Goal: Task Accomplishment & Management: Manage account settings

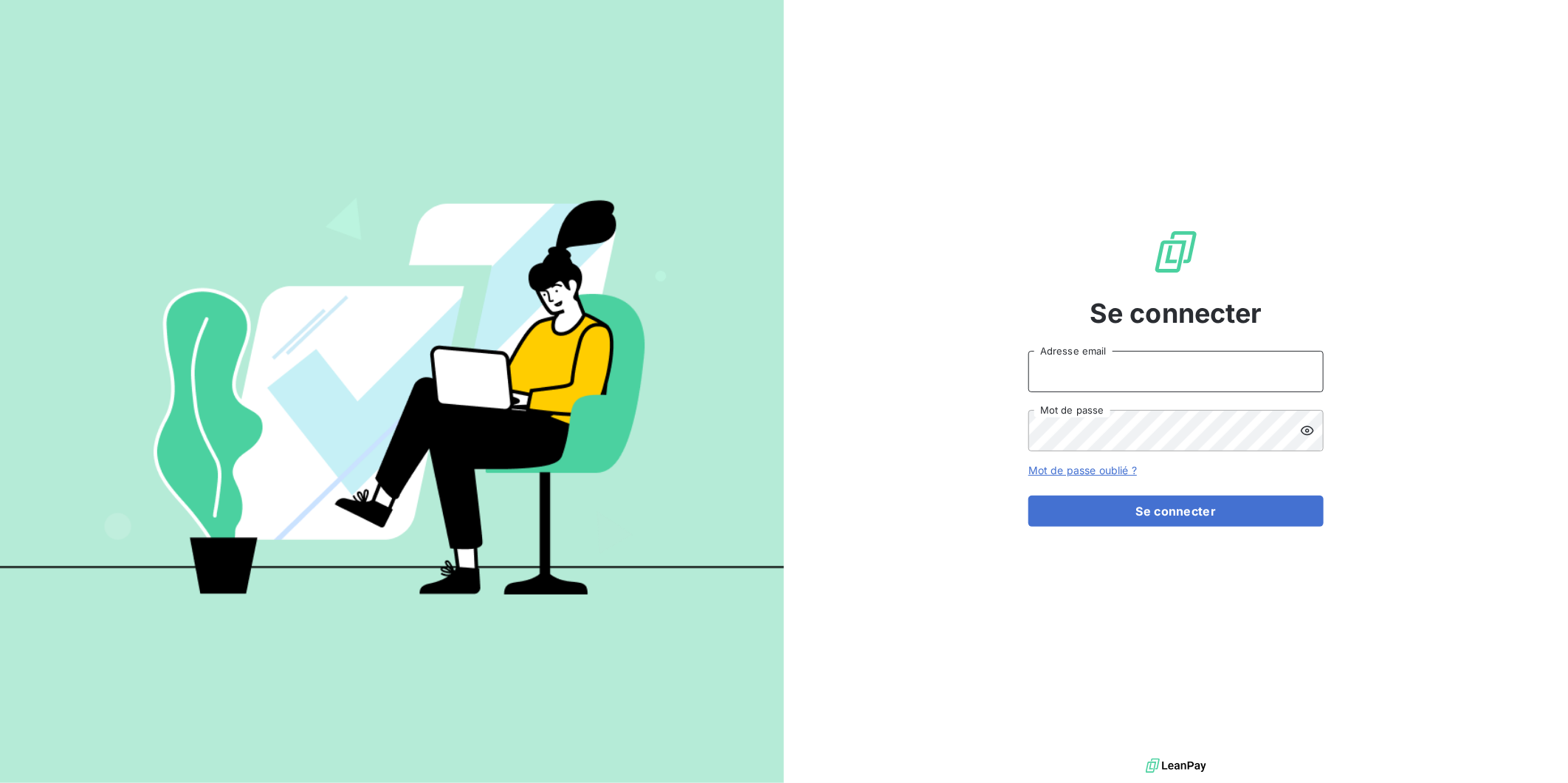
type input "[PERSON_NAME][EMAIL_ADDRESS][DOMAIN_NAME]"
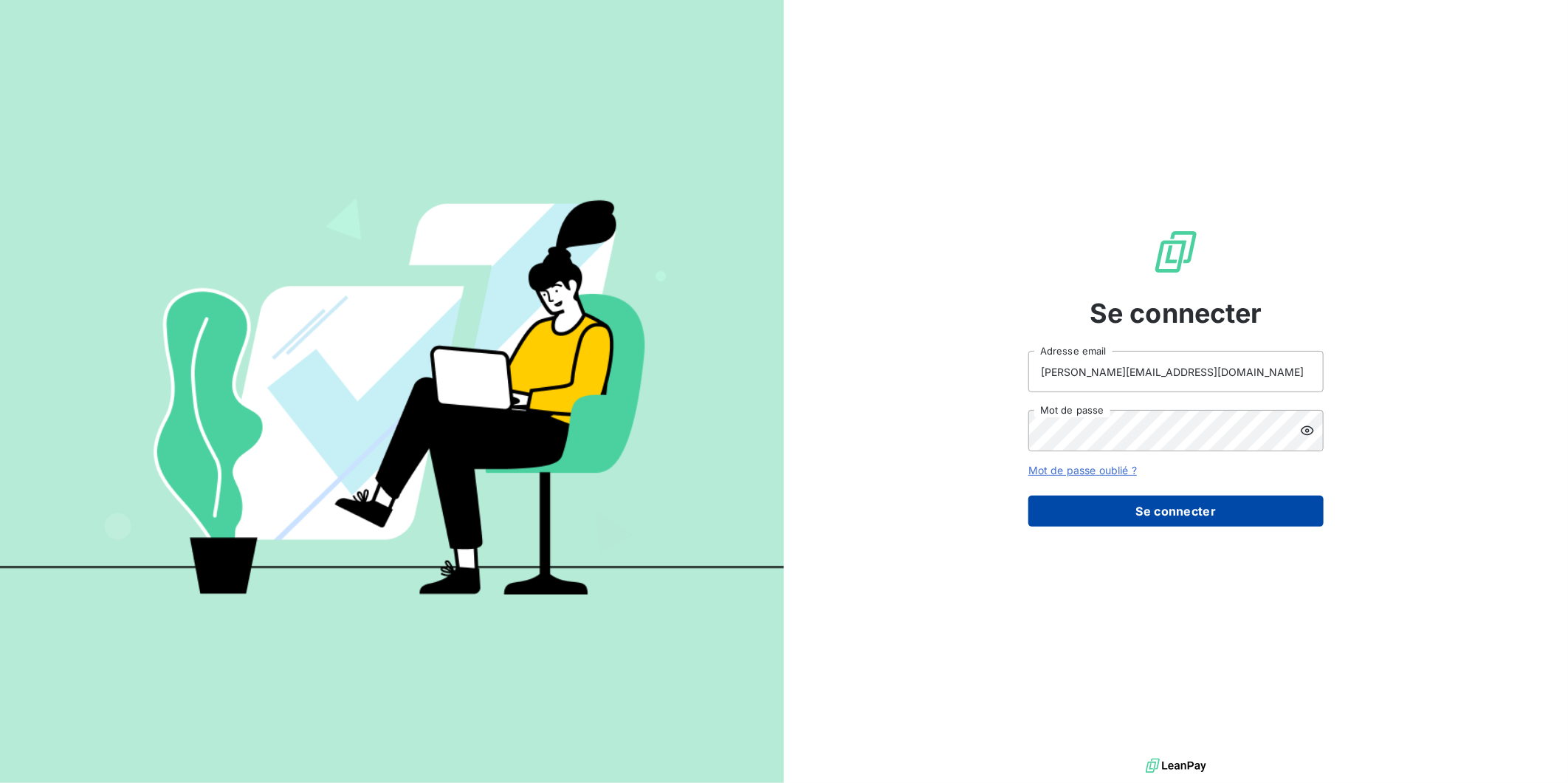
click at [1179, 496] on button "Se connecter" at bounding box center [1176, 511] width 295 height 31
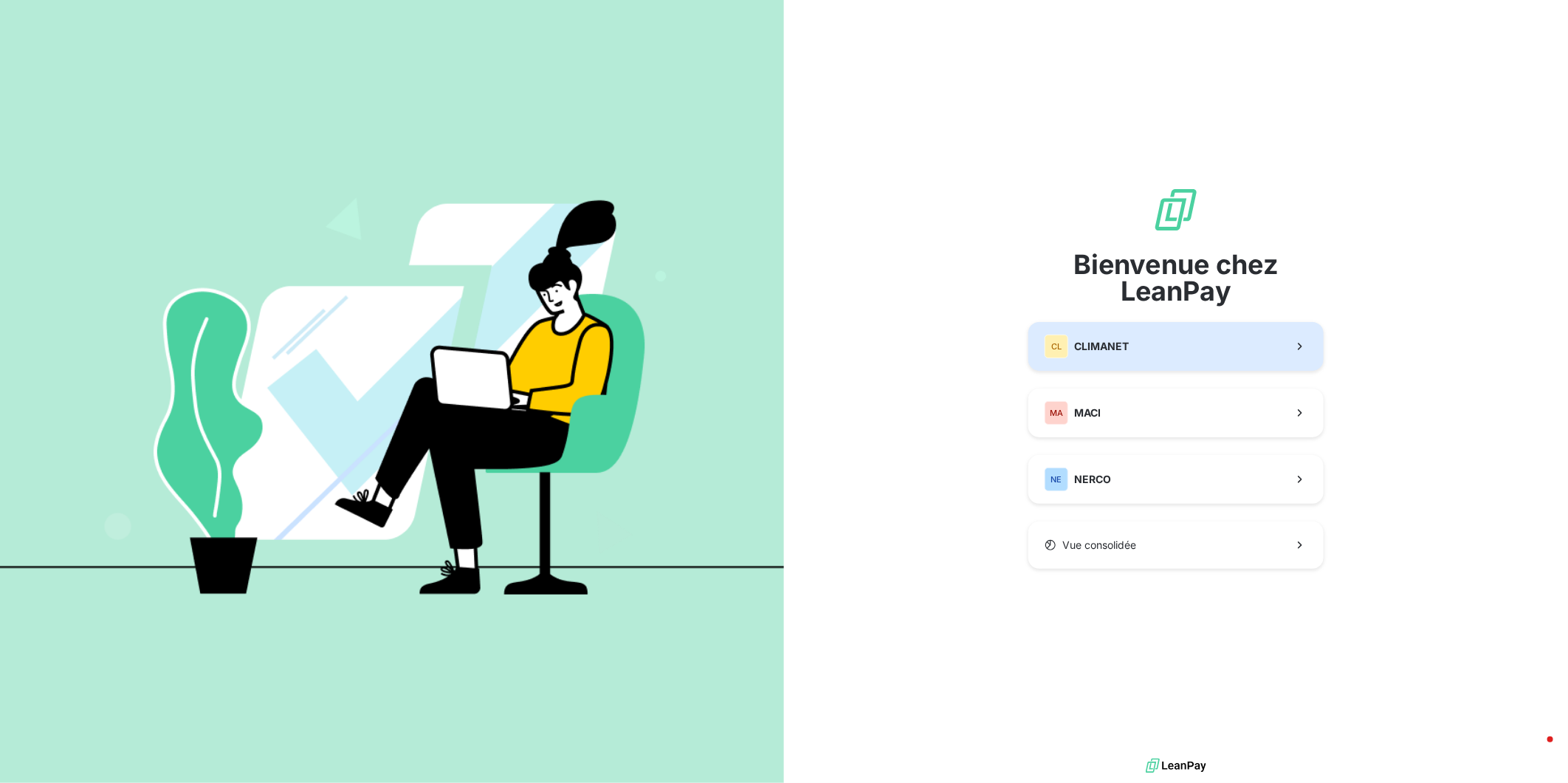
click at [1141, 346] on button "CL CLIMANET" at bounding box center [1176, 346] width 295 height 48
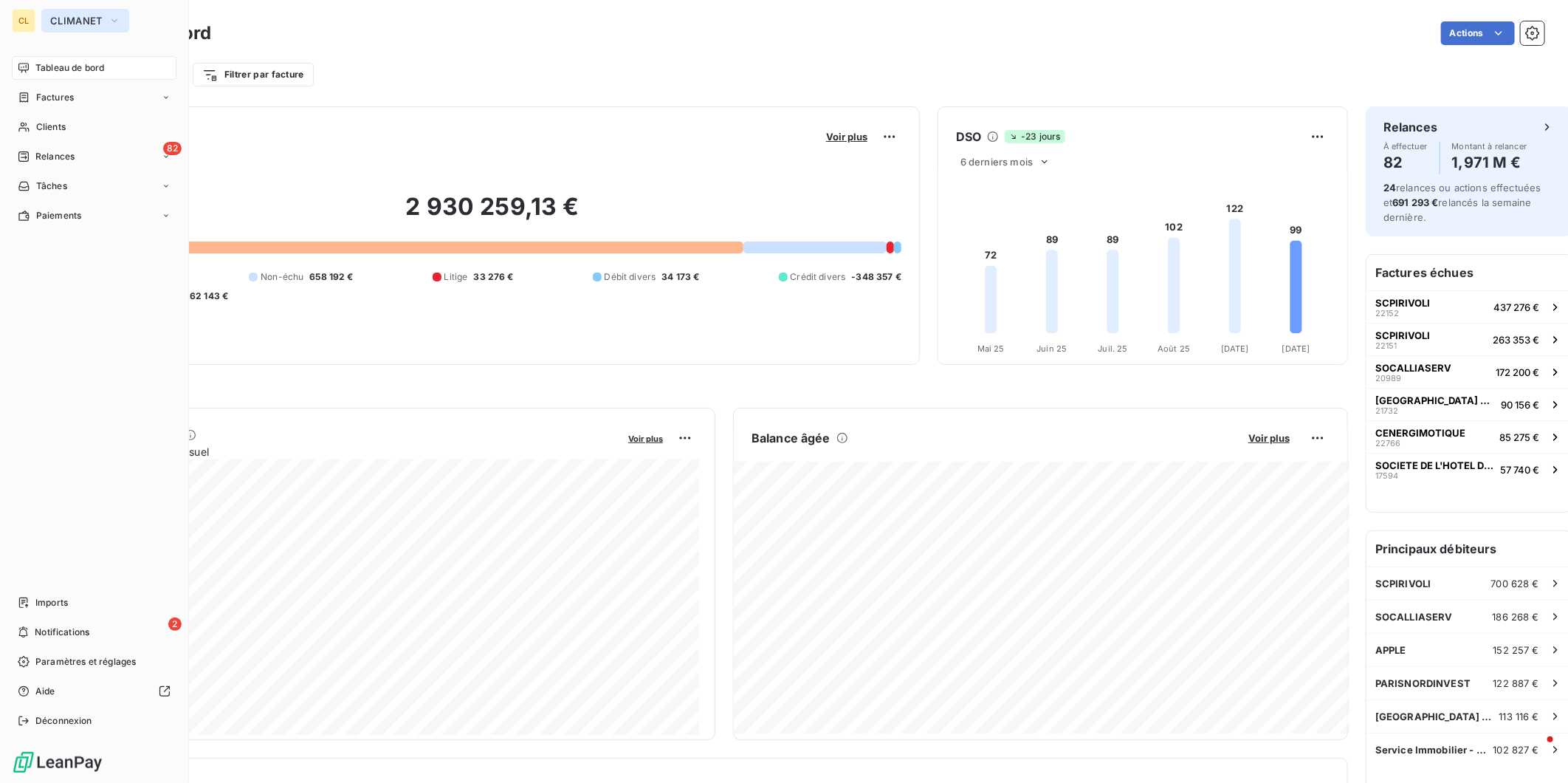
click at [50, 19] on span "CLIMANET" at bounding box center [76, 20] width 52 height 11
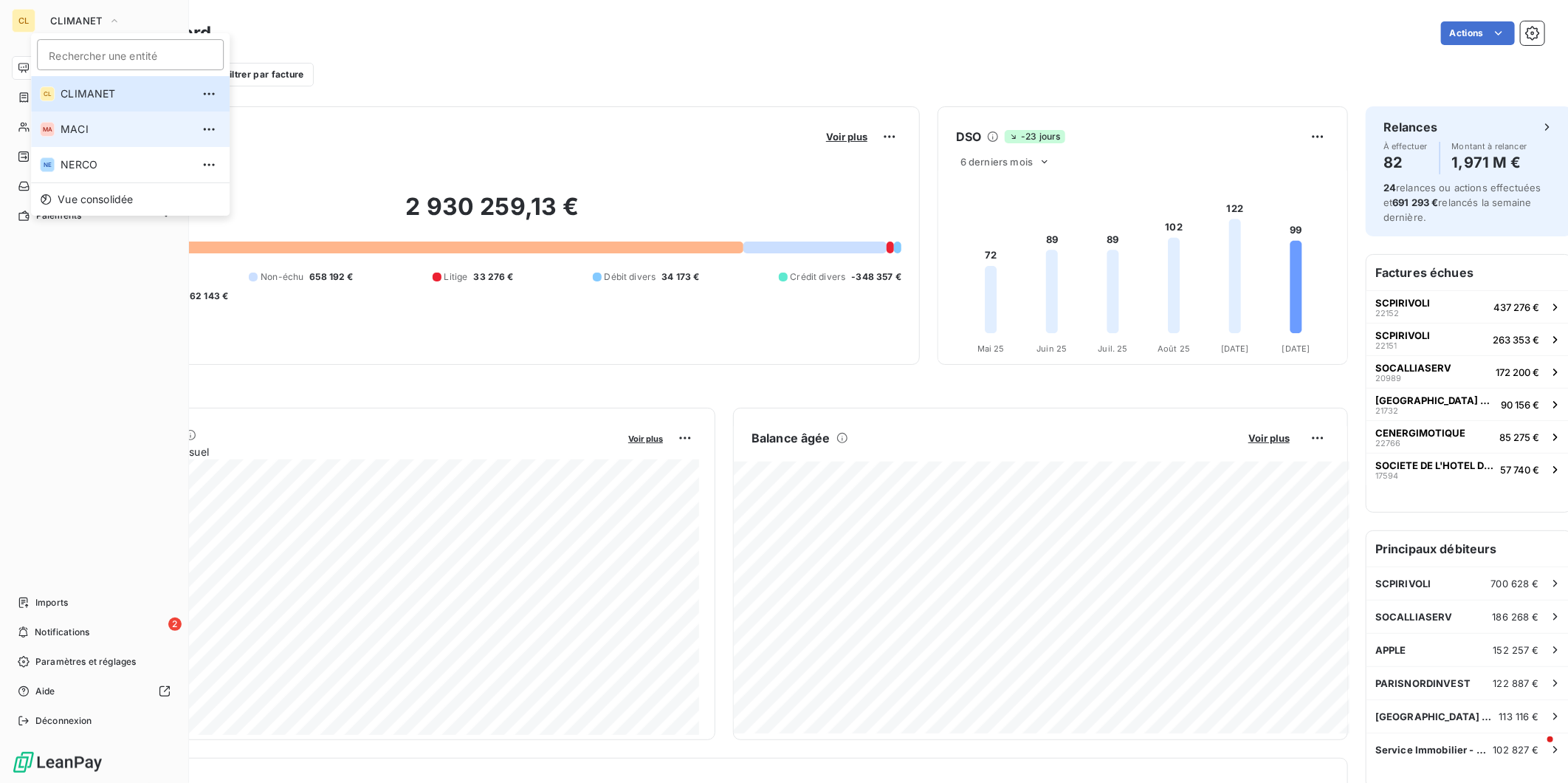
click at [49, 113] on li "MA MACI" at bounding box center [130, 129] width 198 height 35
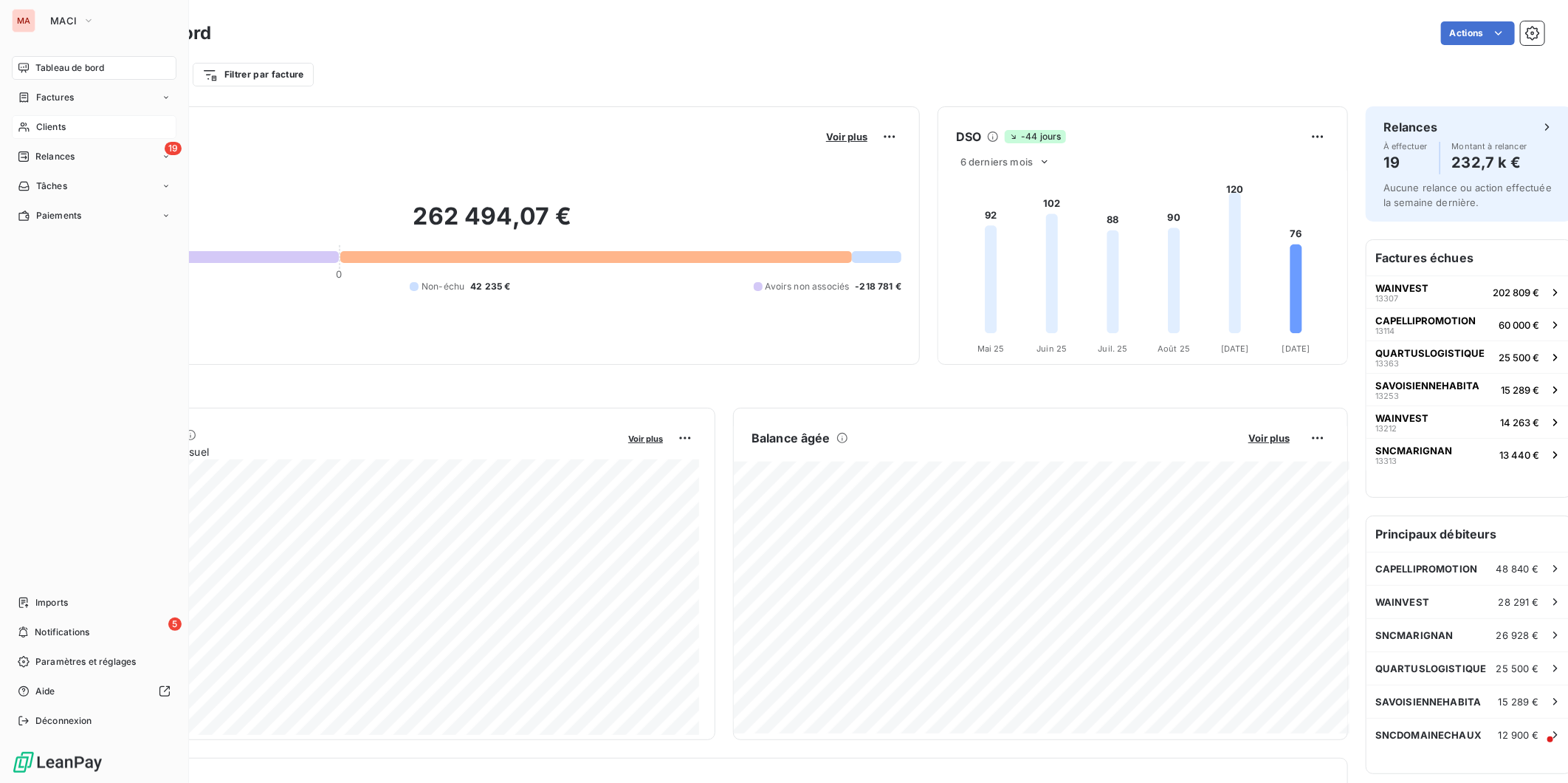
click at [37, 121] on span "Clients" at bounding box center [51, 127] width 30 height 13
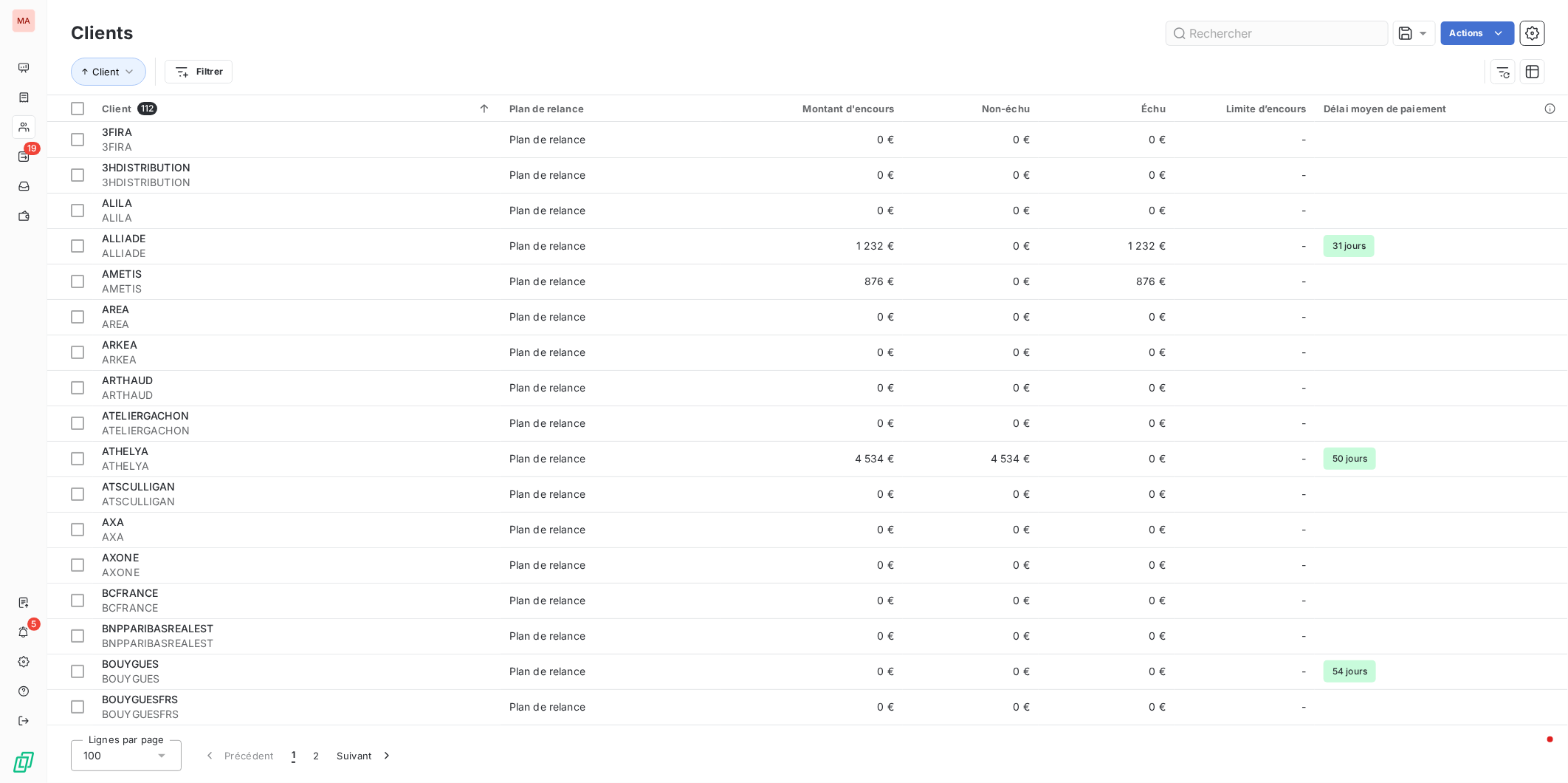
click at [1267, 30] on input "text" at bounding box center [1277, 33] width 221 height 24
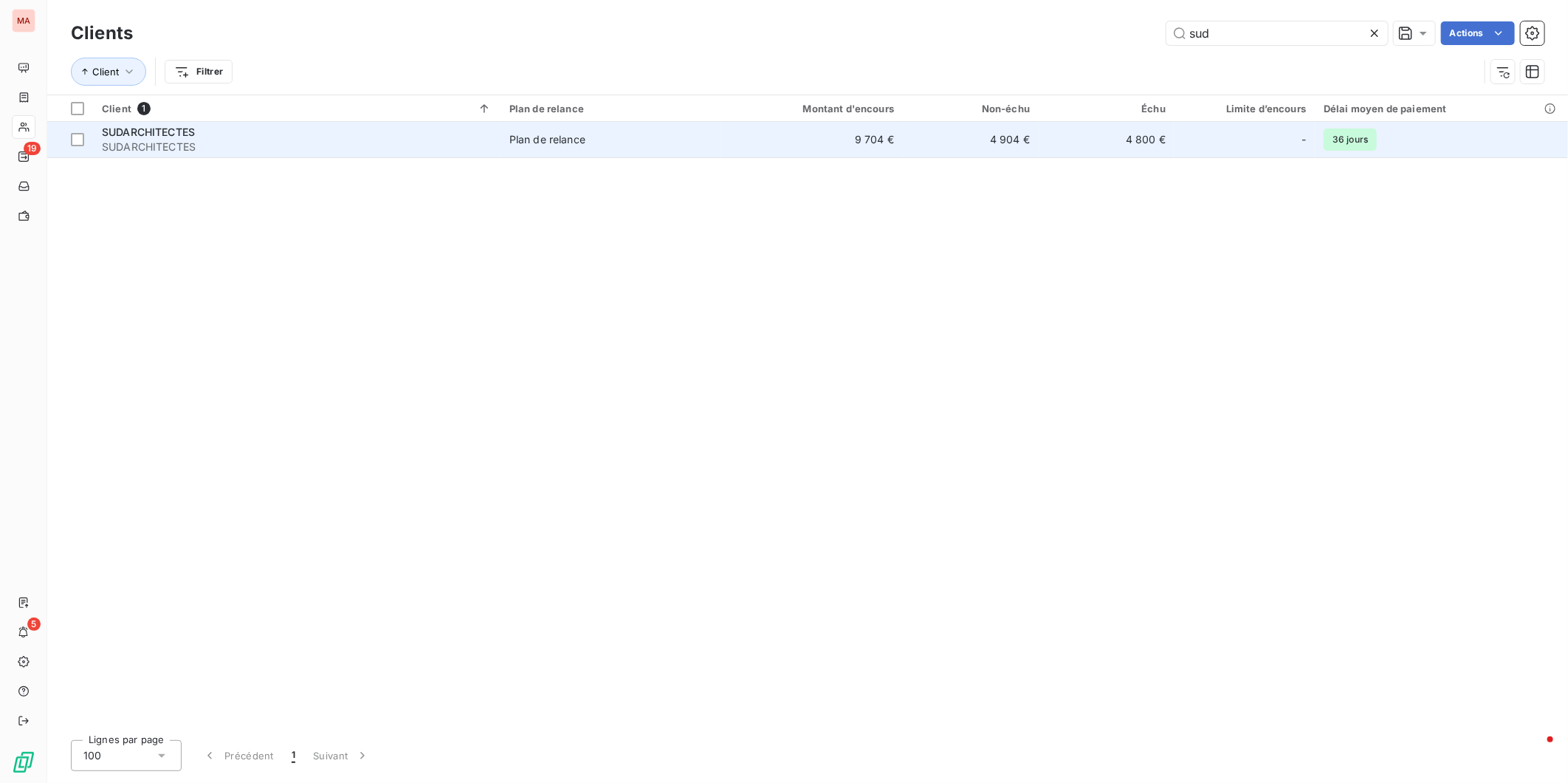
type input "sud"
click at [255, 139] on span "SUDARCHITECTES" at bounding box center [297, 146] width 390 height 15
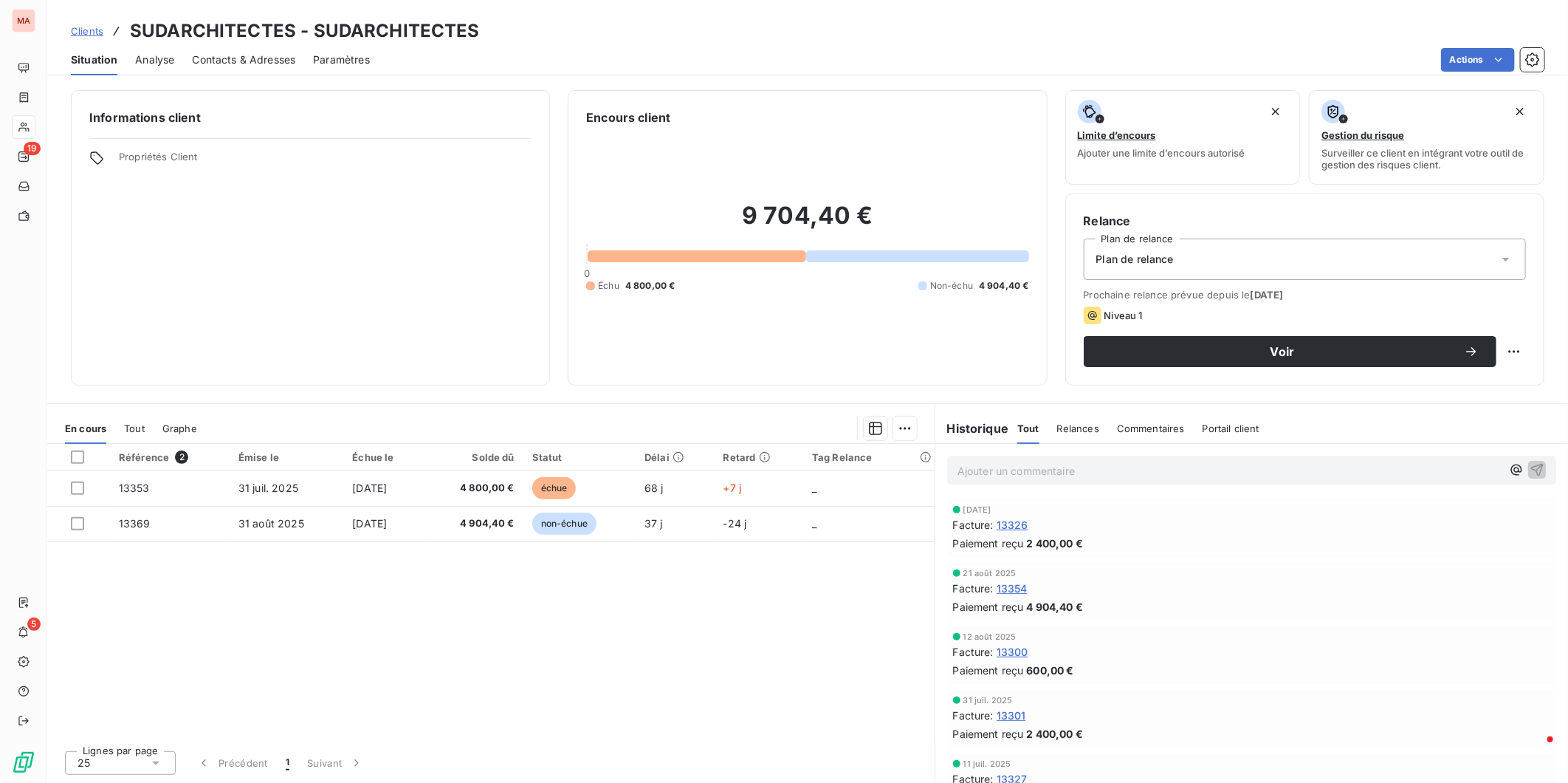
click at [243, 54] on div "Contacts & Adresses" at bounding box center [243, 59] width 103 height 31
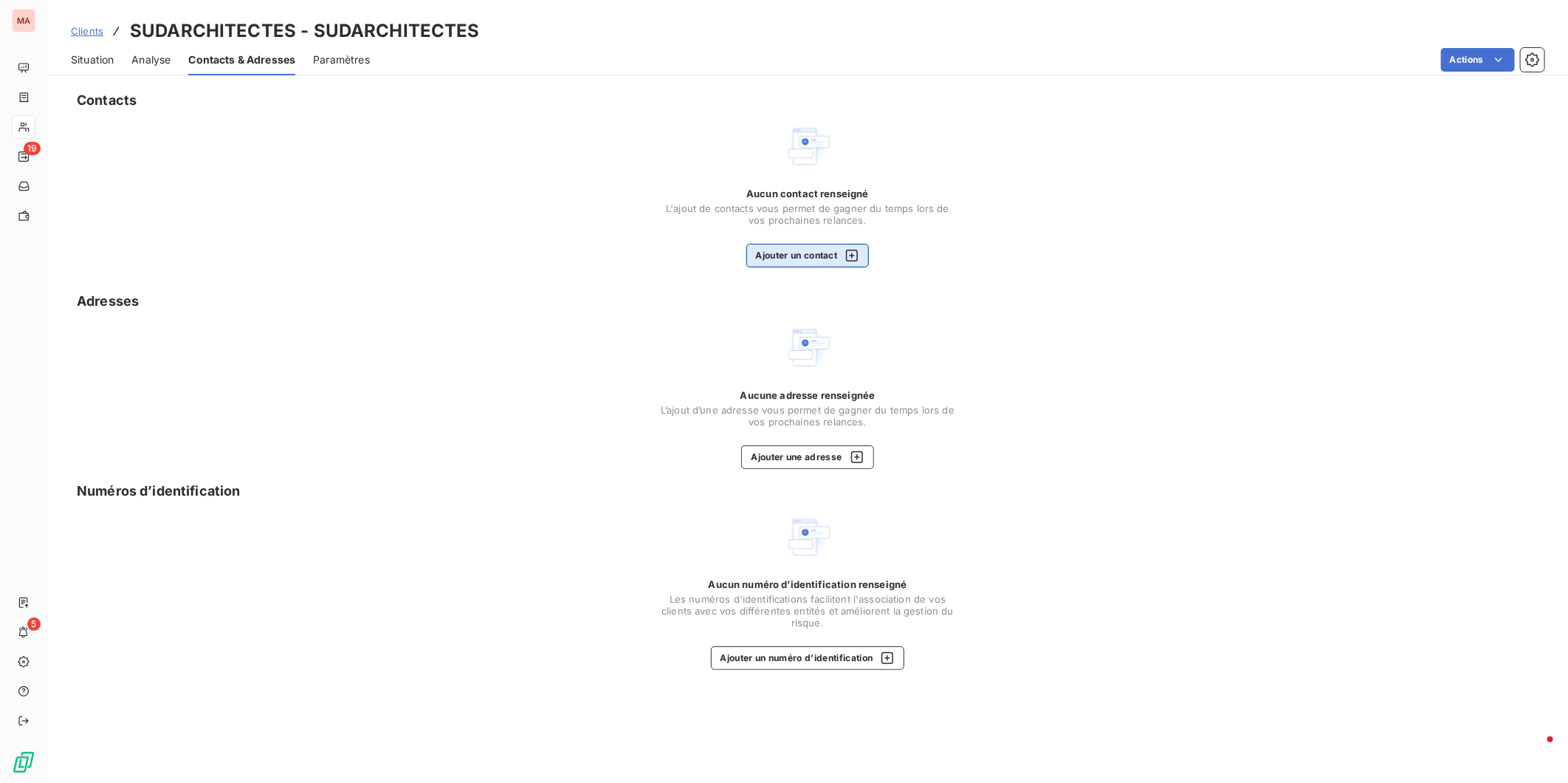
click at [816, 243] on button "Ajouter un contact" at bounding box center [808, 255] width 123 height 24
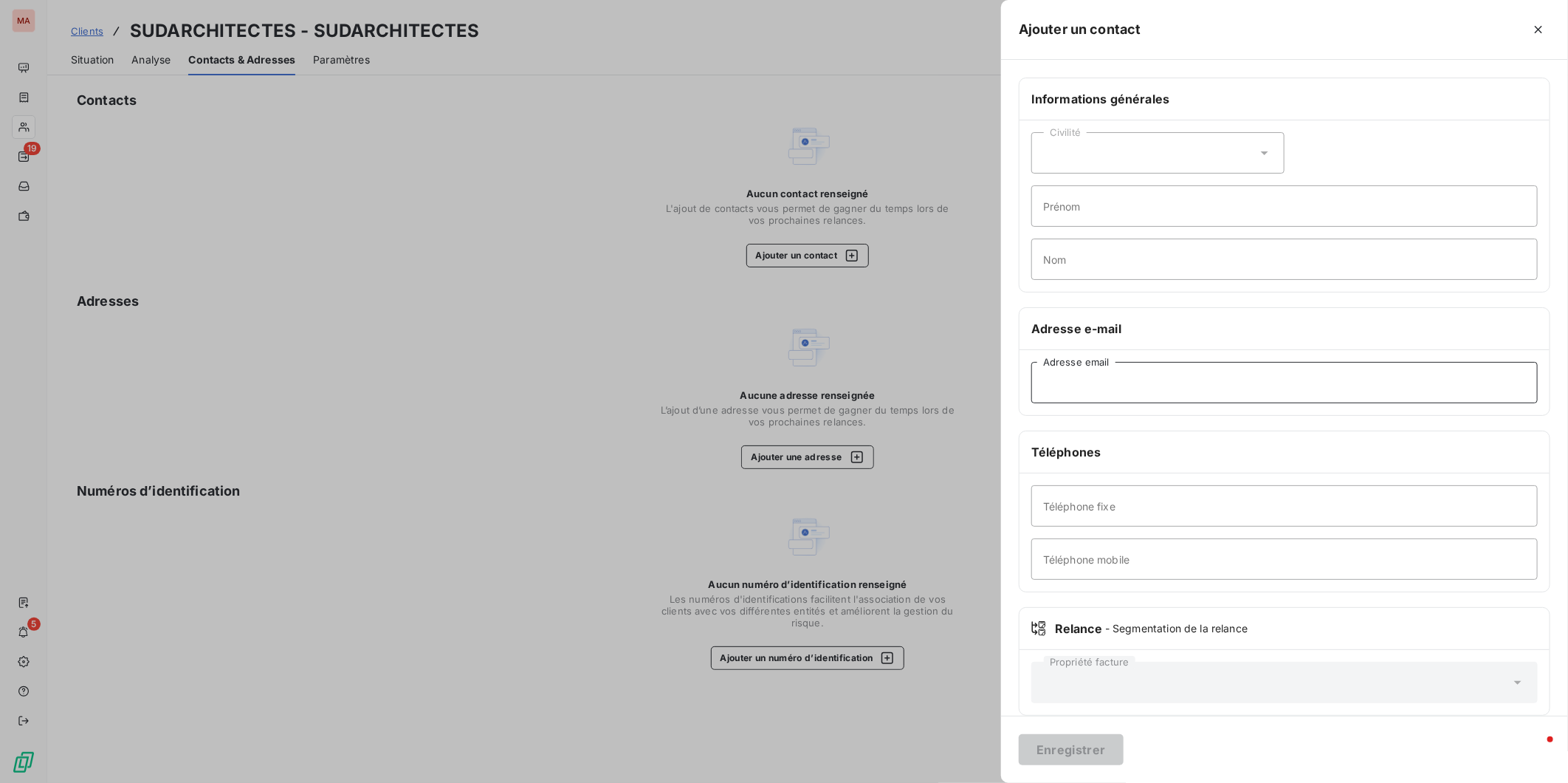
click at [1241, 362] on input "Adresse email" at bounding box center [1284, 382] width 507 height 41
paste input "[EMAIL_ADDRESS][DOMAIN_NAME]"
type input "[EMAIL_ADDRESS][DOMAIN_NAME]"
click at [1124, 742] on button "Enregistrer" at bounding box center [1071, 749] width 105 height 31
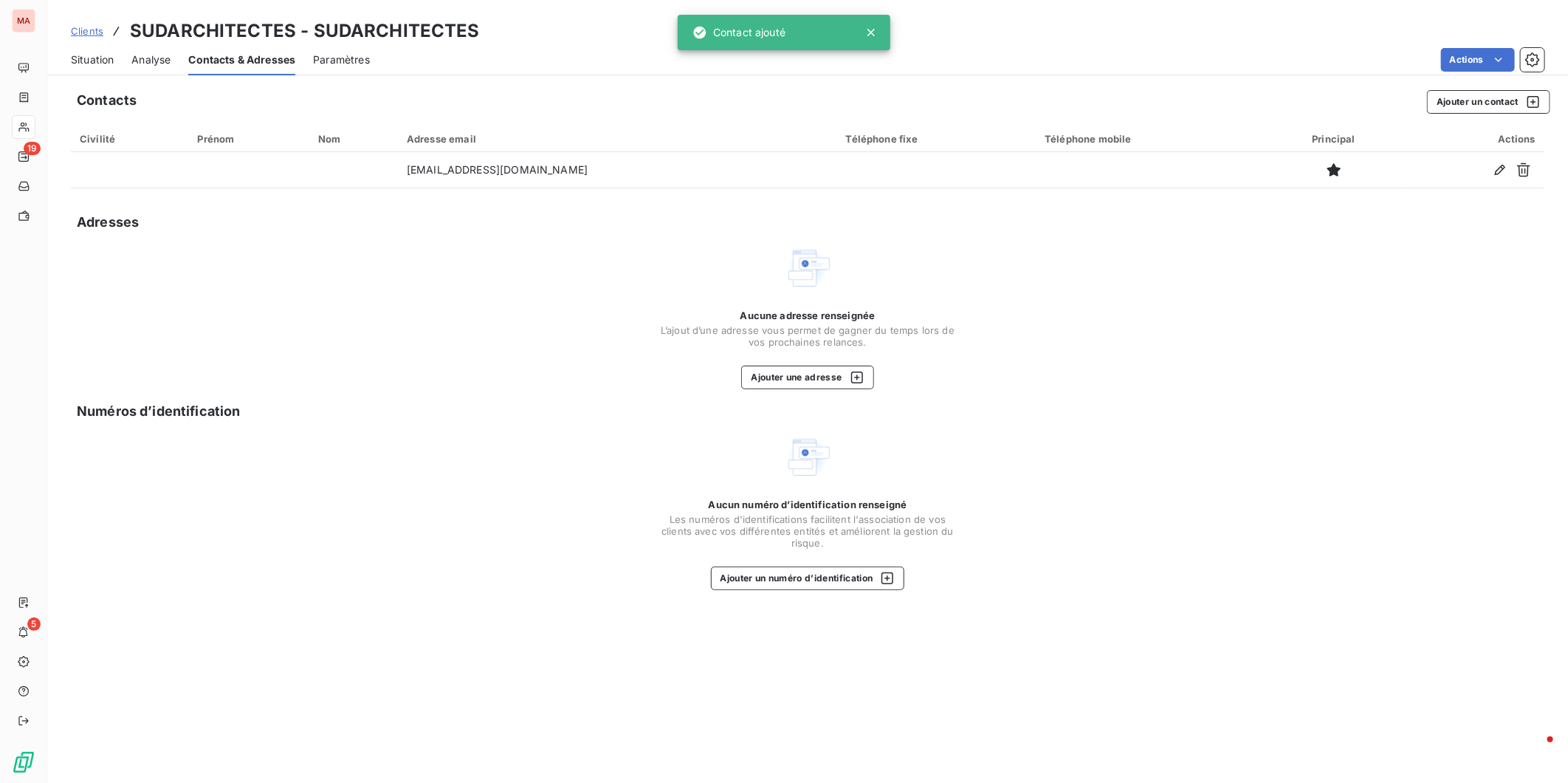
click at [79, 52] on span "Situation" at bounding box center [92, 59] width 43 height 15
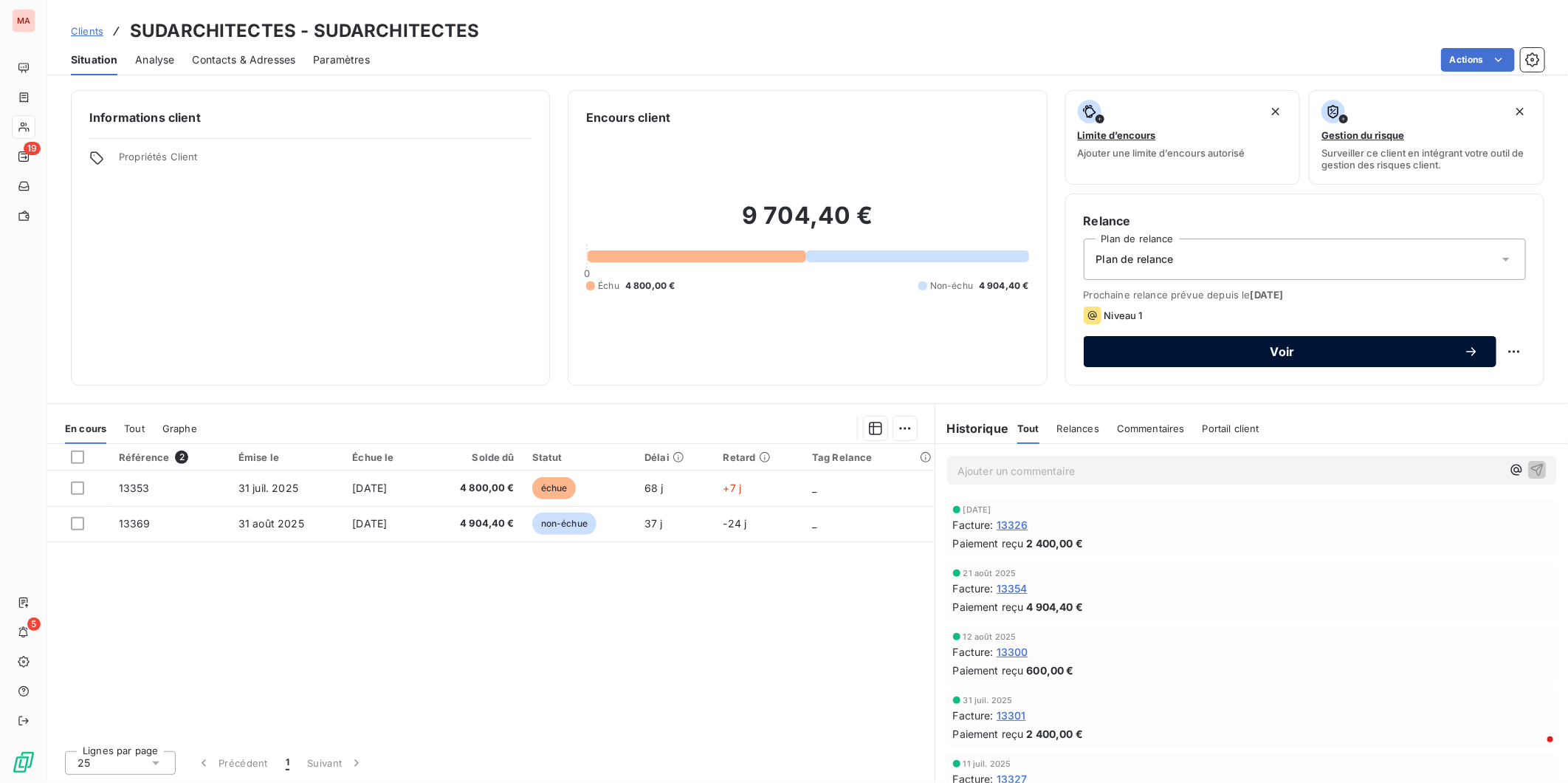
click at [1246, 346] on span "Voir" at bounding box center [1282, 351] width 362 height 11
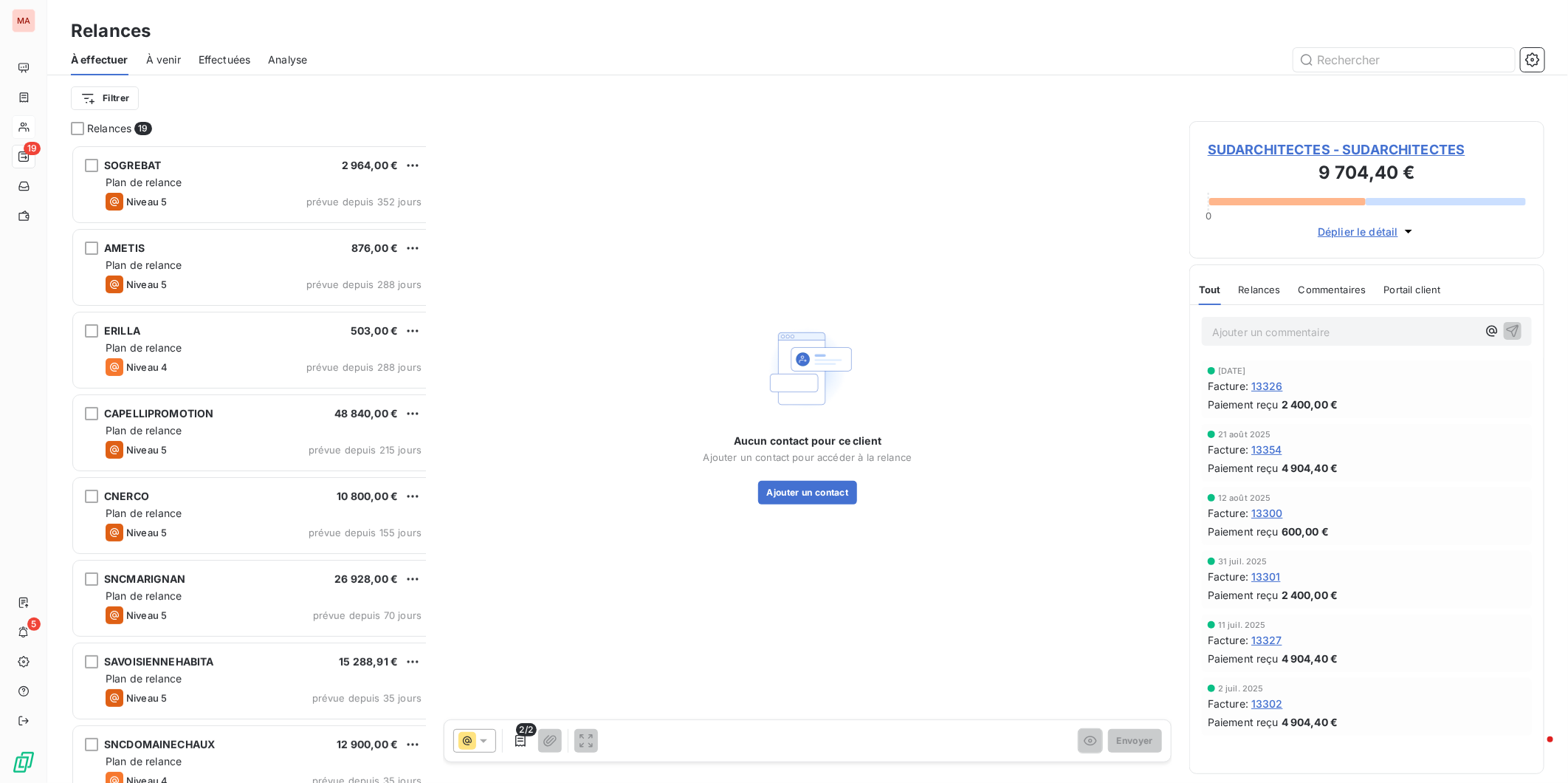
scroll to position [645, 353]
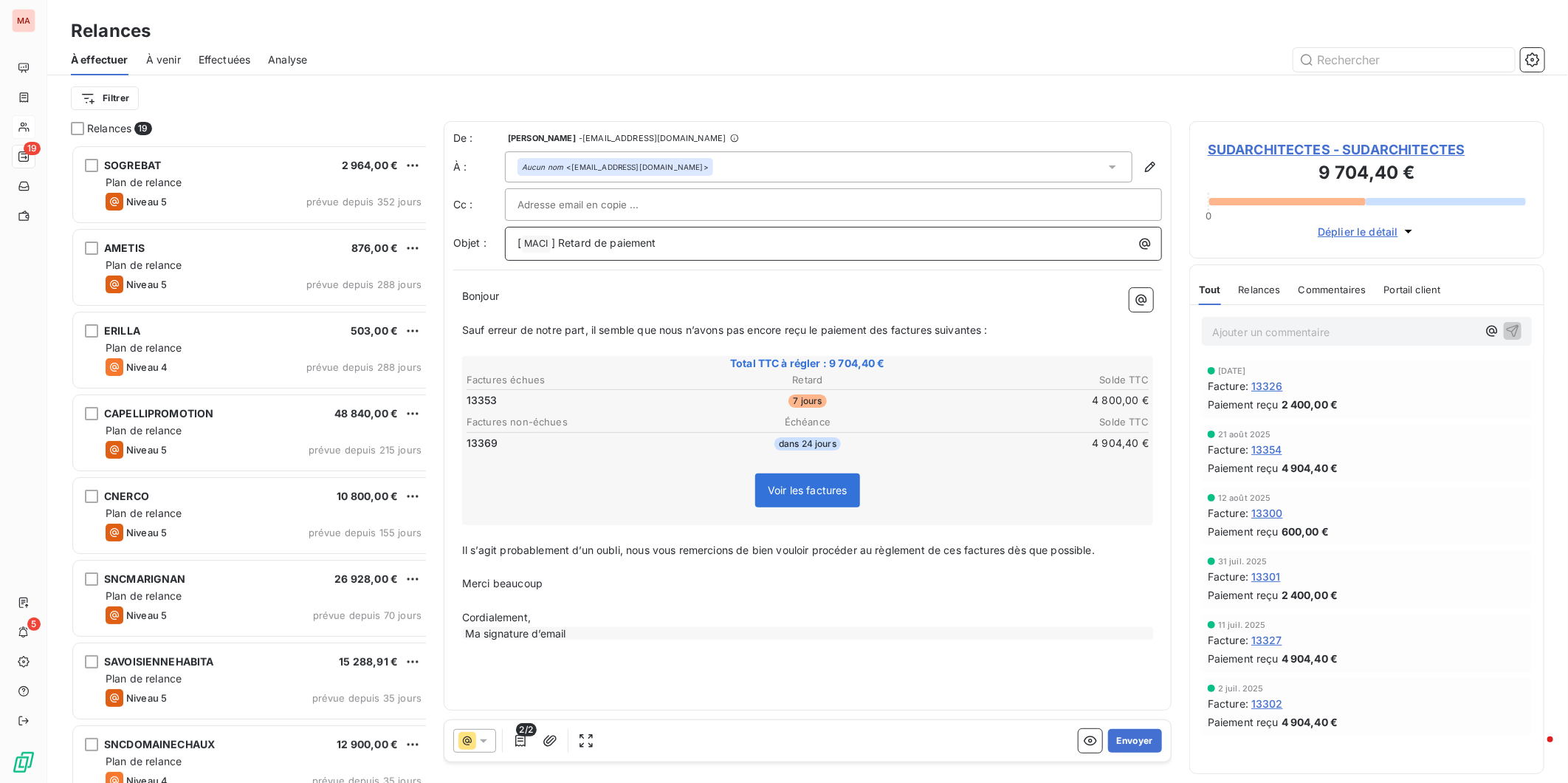
click at [691, 235] on p "[ MACI ﻿ ] Retard de paiement" at bounding box center [836, 243] width 639 height 18
click at [464, 729] on div at bounding box center [474, 741] width 43 height 24
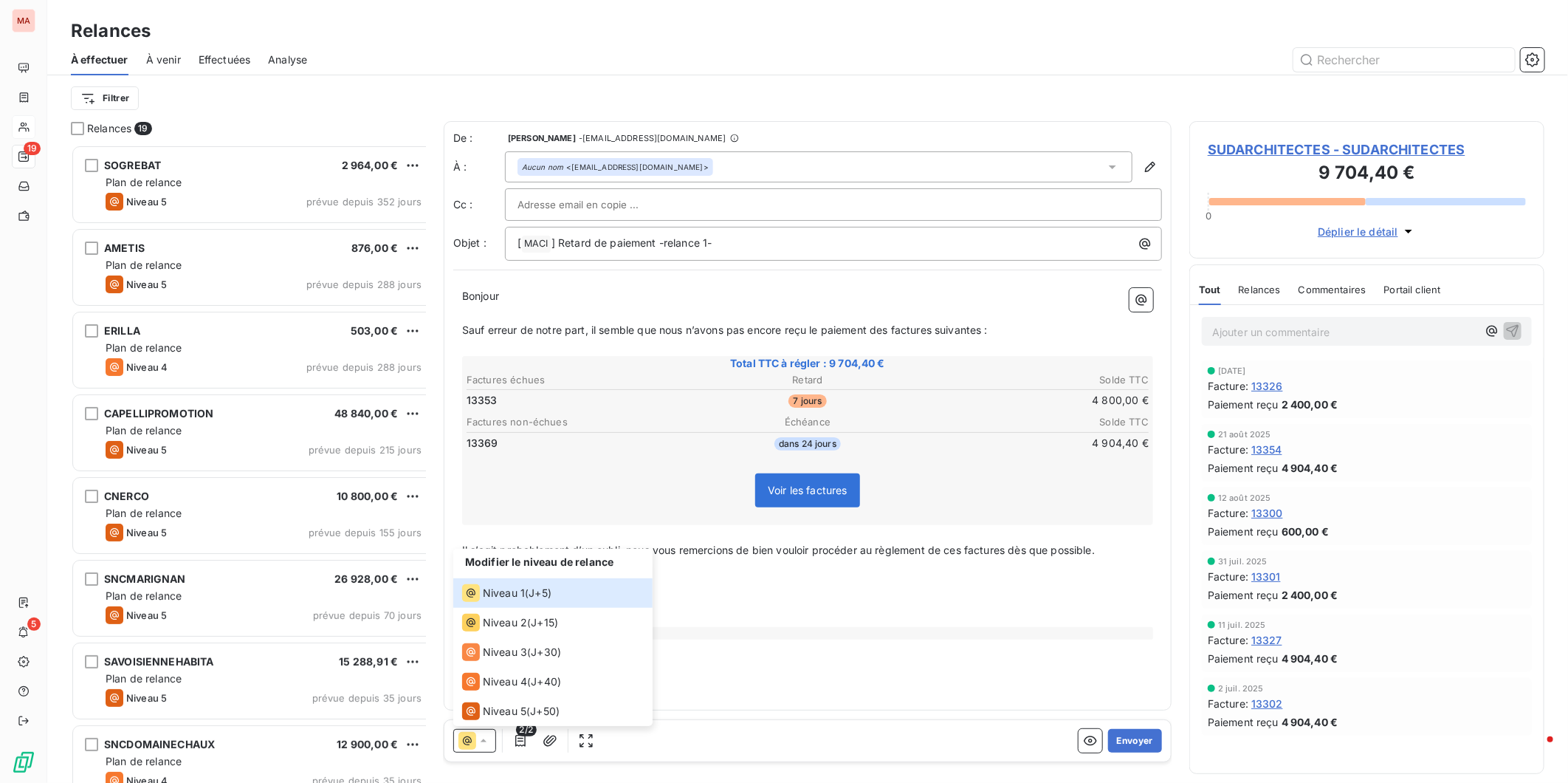
drag, startPoint x: 681, startPoint y: 512, endPoint x: 626, endPoint y: 644, distance: 143.0
click at [683, 558] on p "﻿" at bounding box center [807, 566] width 691 height 17
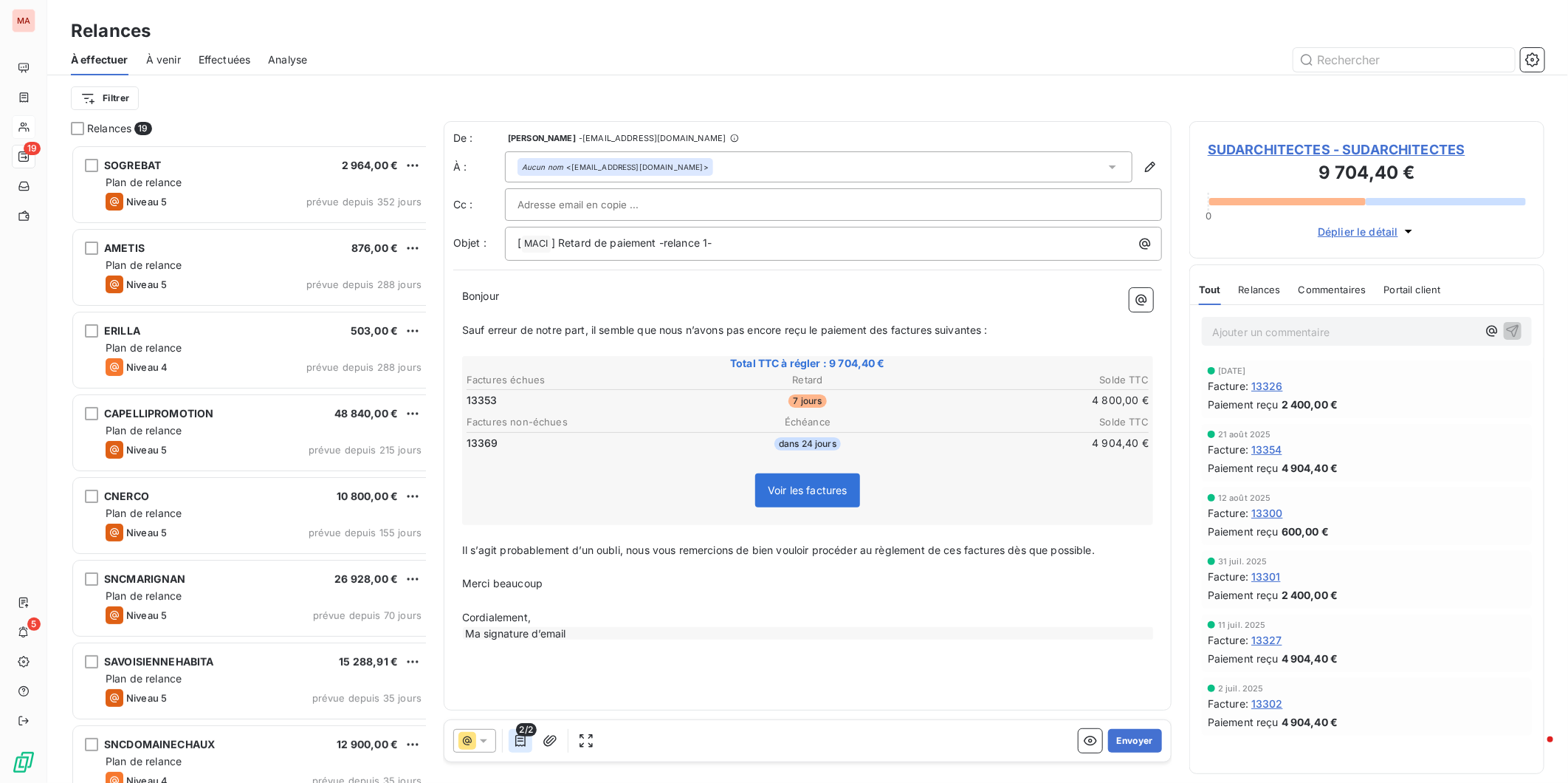
click at [516, 735] on icon "button" at bounding box center [521, 740] width 11 height 11
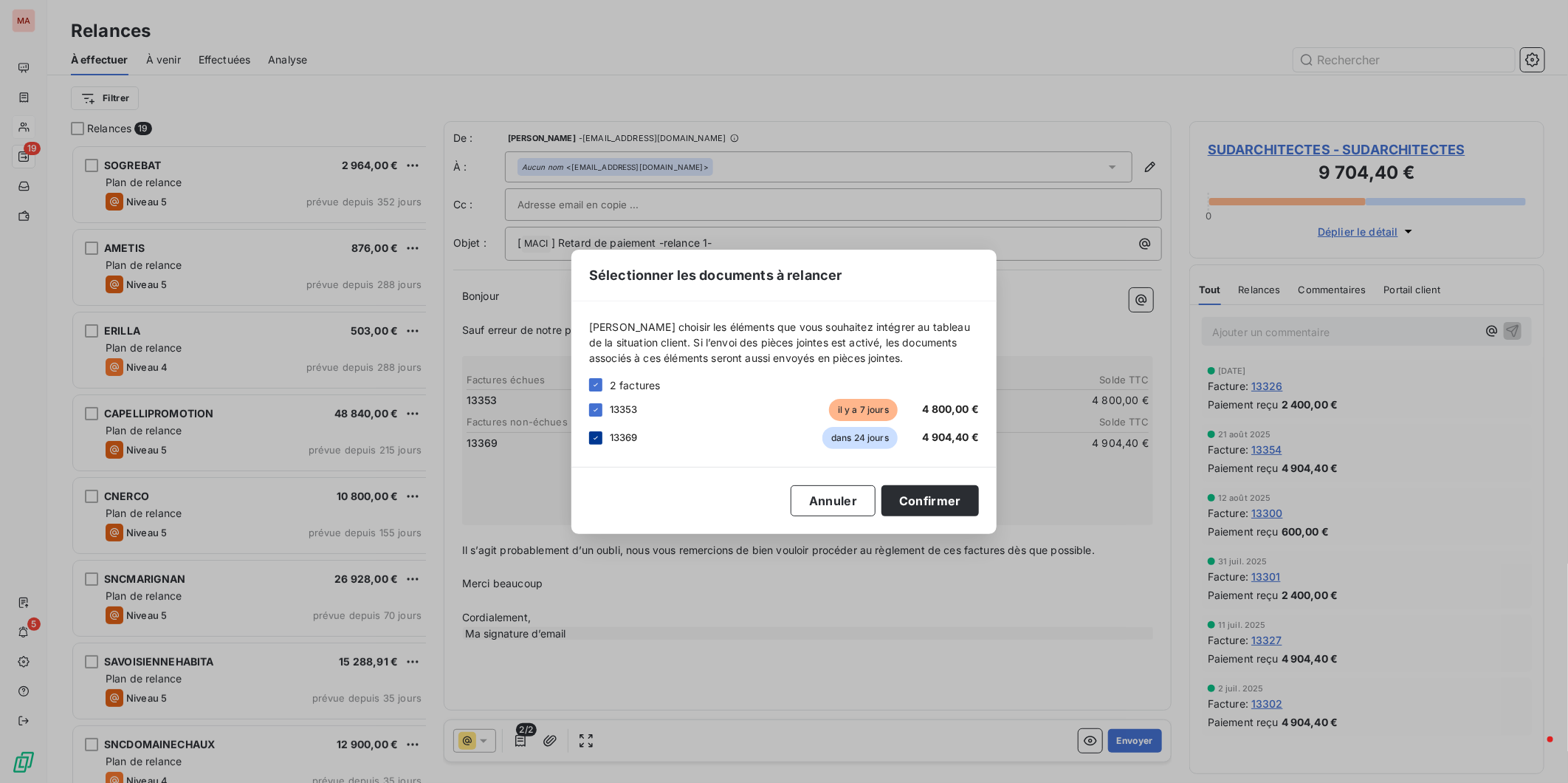
click at [600, 443] on icon at bounding box center [596, 438] width 9 height 9
click at [881, 498] on button "Confirmer" at bounding box center [930, 500] width 98 height 31
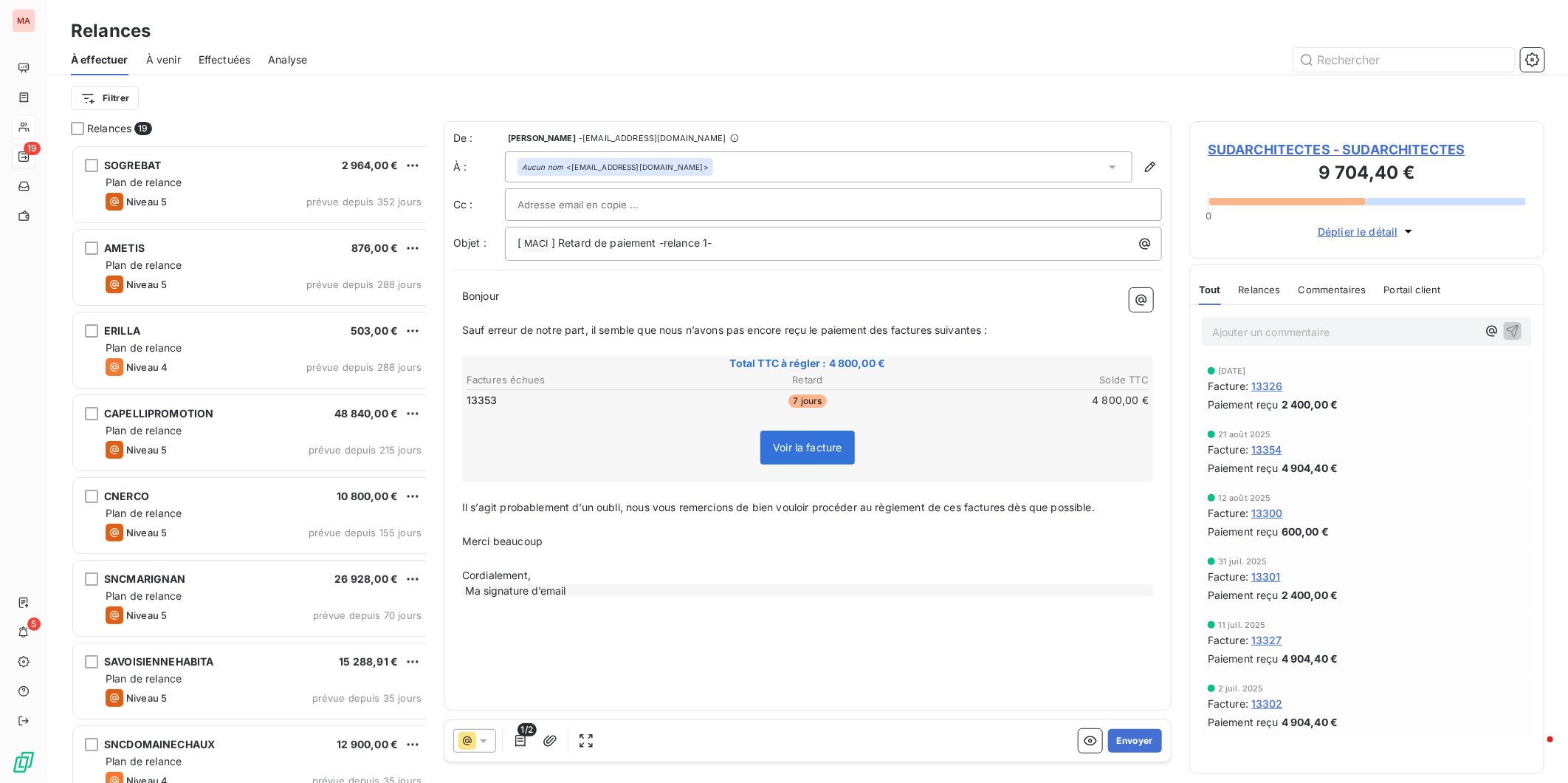
click at [749, 322] on p "Sauf erreur de notre part, il semble que nous n’avons pas encore reçu le paieme…" at bounding box center [807, 330] width 691 height 17
click at [859, 499] on p "Il s’agit probablement d’un oubli, nous vous remercions de bien vouloir procéde…" at bounding box center [807, 507] width 691 height 17
click at [1131, 729] on button "Envoyer" at bounding box center [1134, 741] width 54 height 24
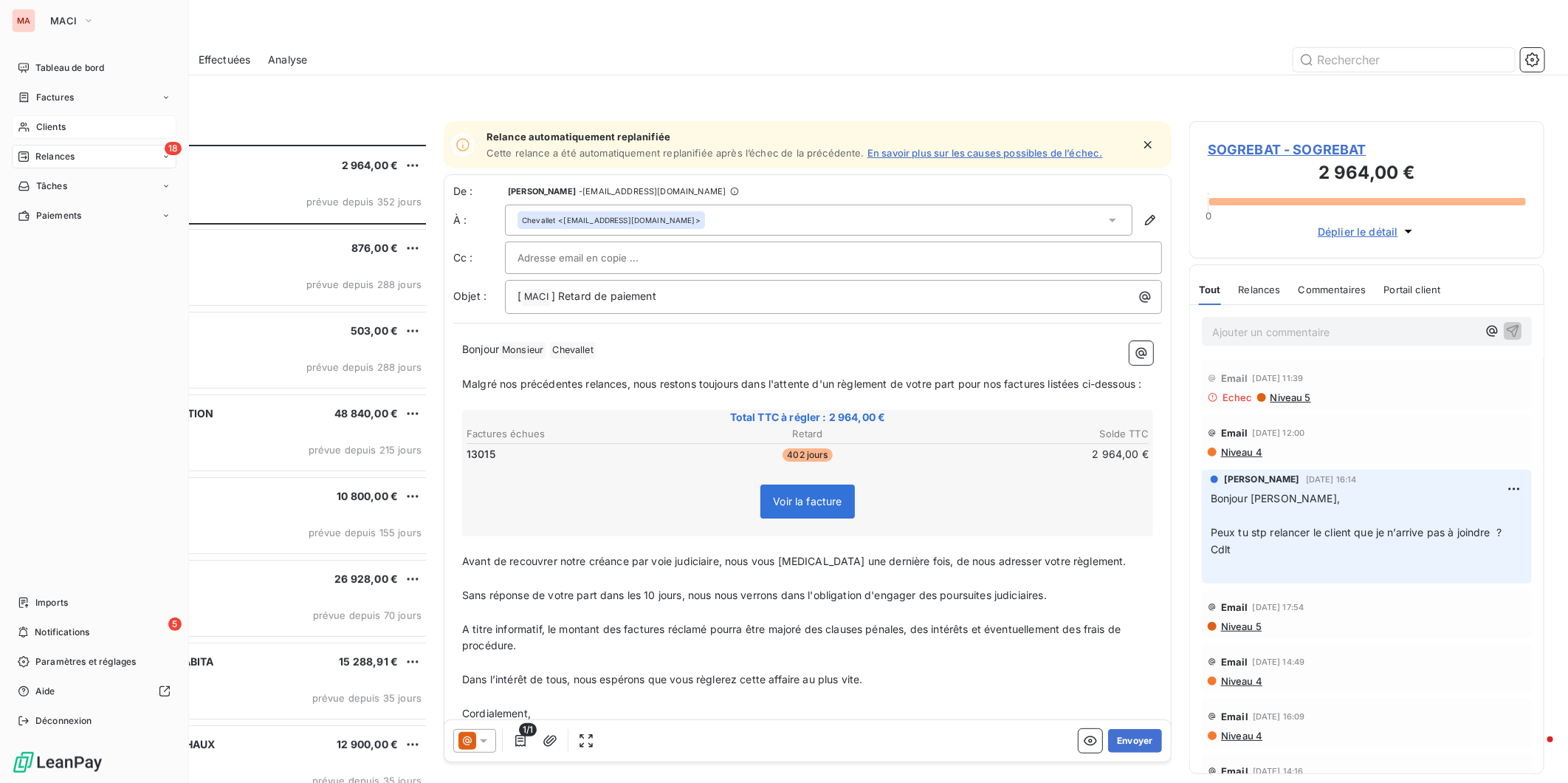
click at [44, 121] on span "Clients" at bounding box center [51, 127] width 30 height 13
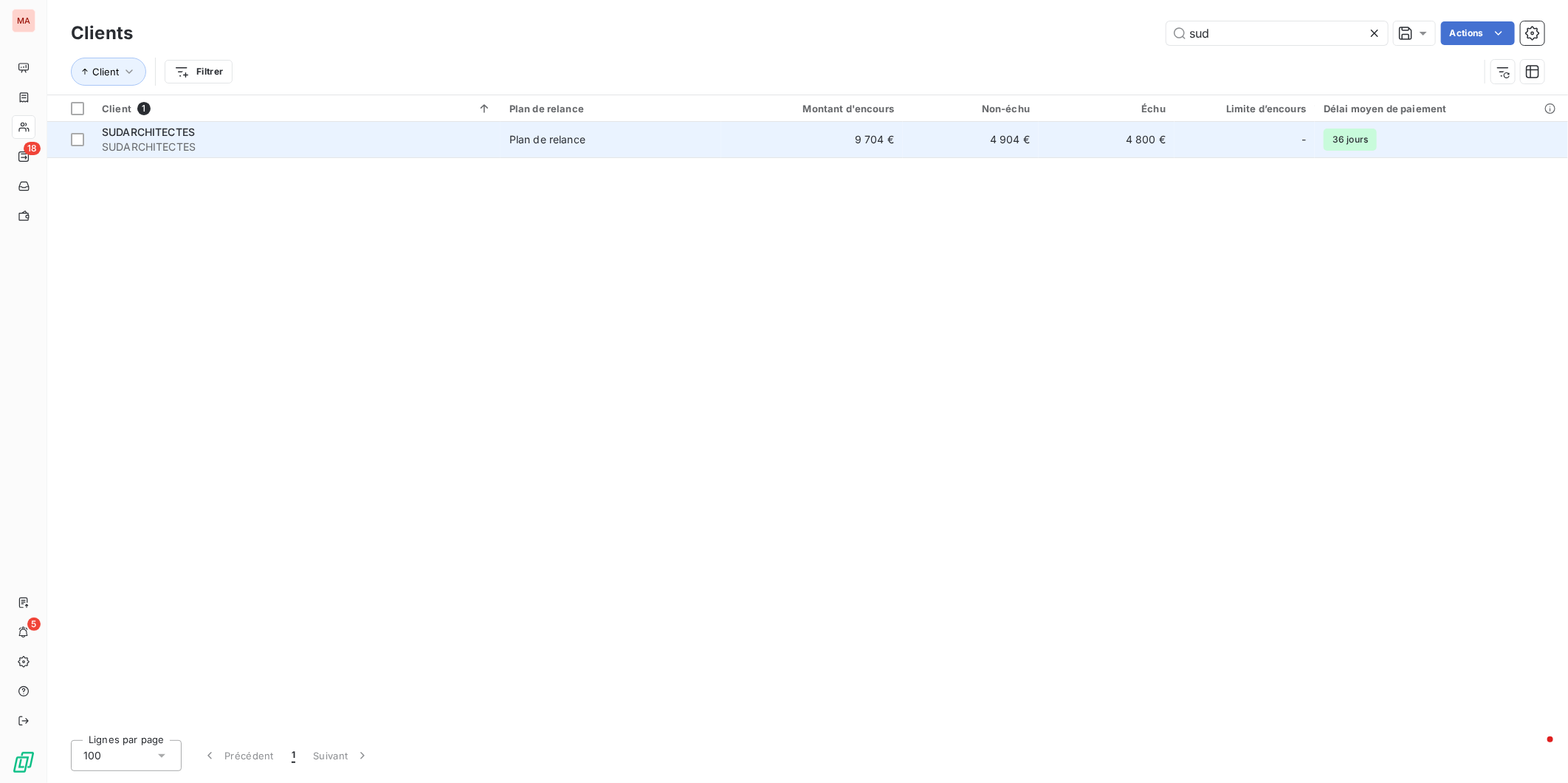
click at [217, 125] on div "SUDARCHITECTES" at bounding box center [297, 132] width 390 height 15
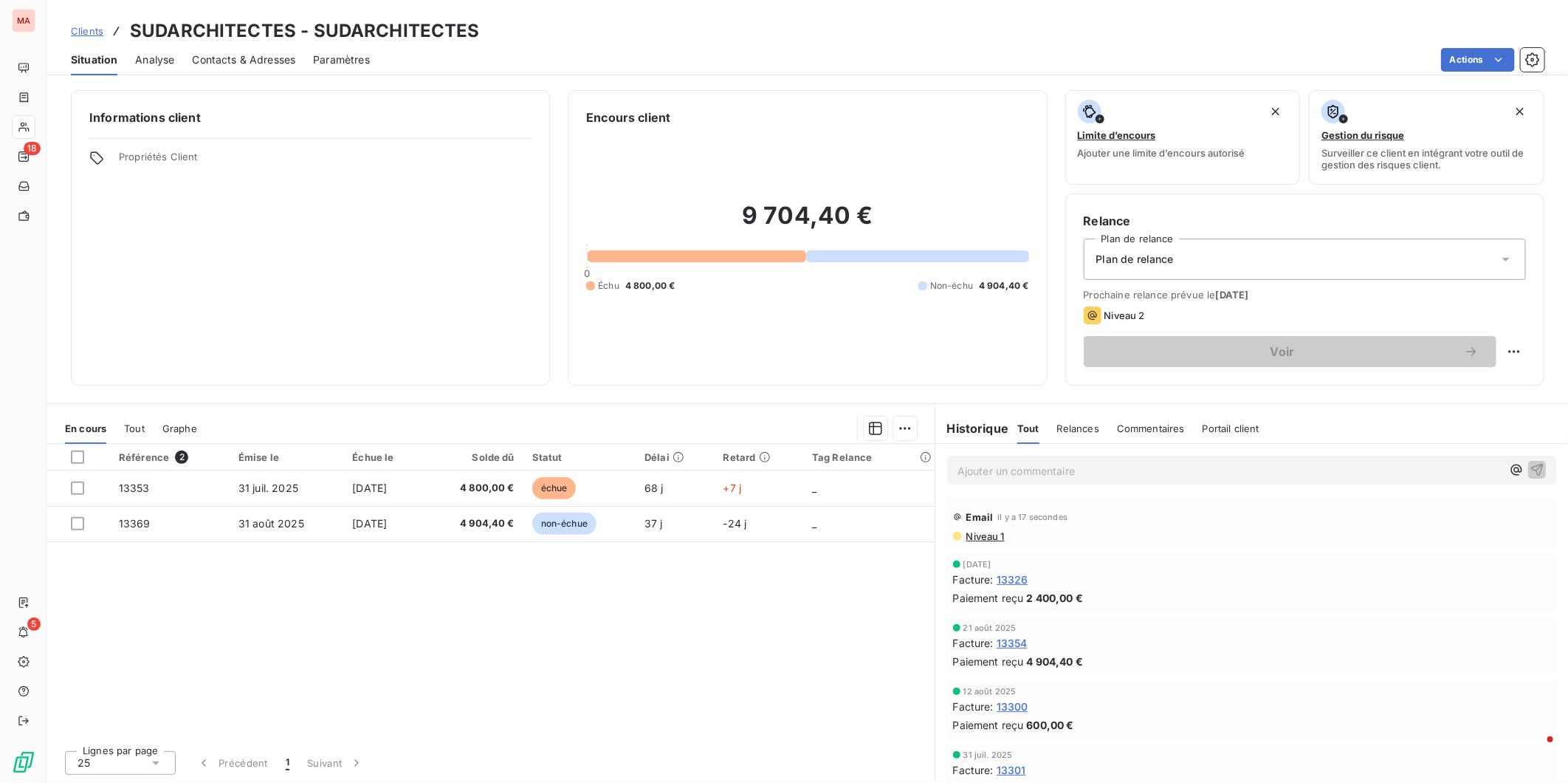
click at [1062, 422] on span "Relances" at bounding box center [1079, 428] width 42 height 11
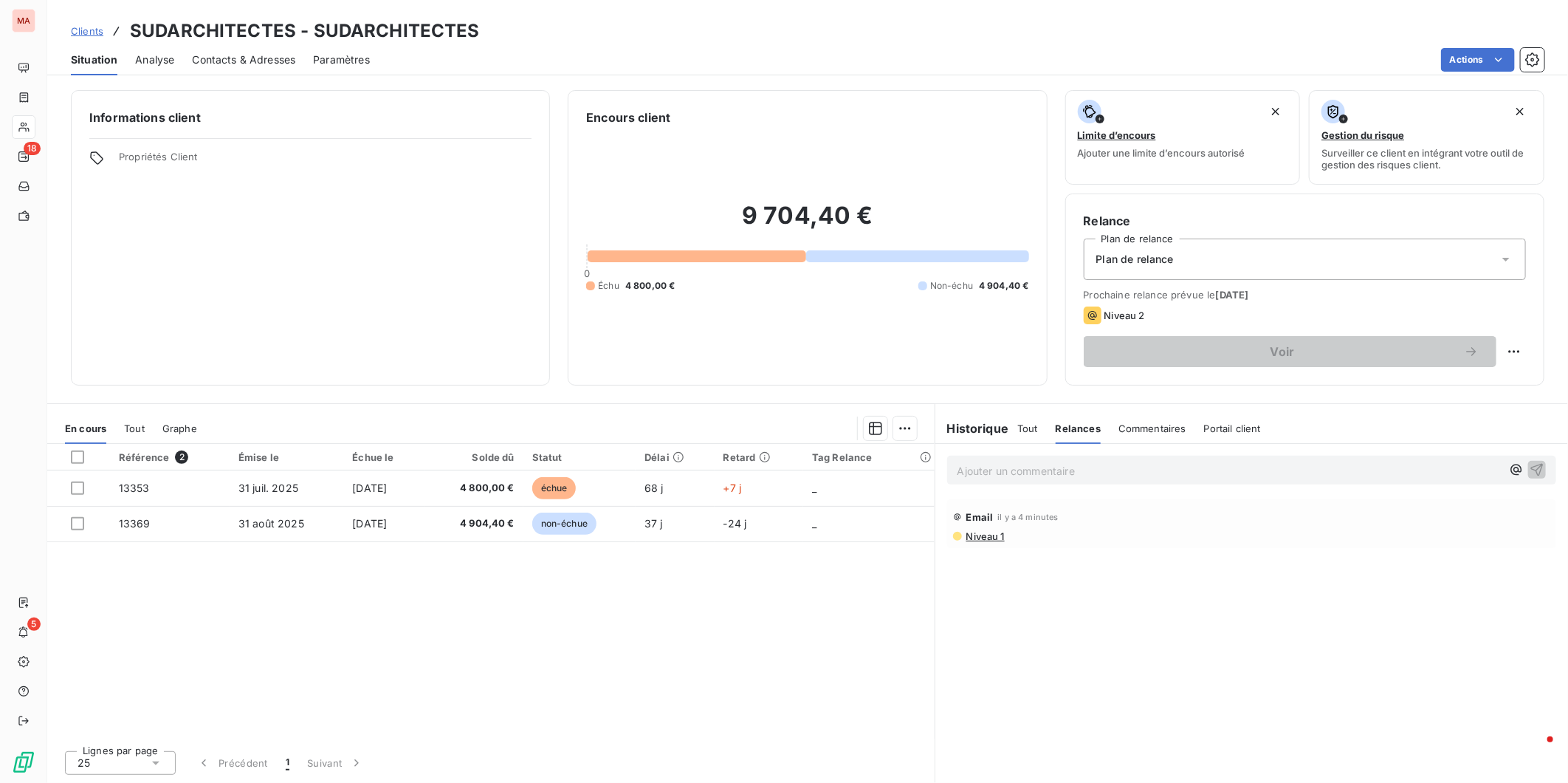
click at [71, 25] on span "Clients" at bounding box center [86, 30] width 33 height 11
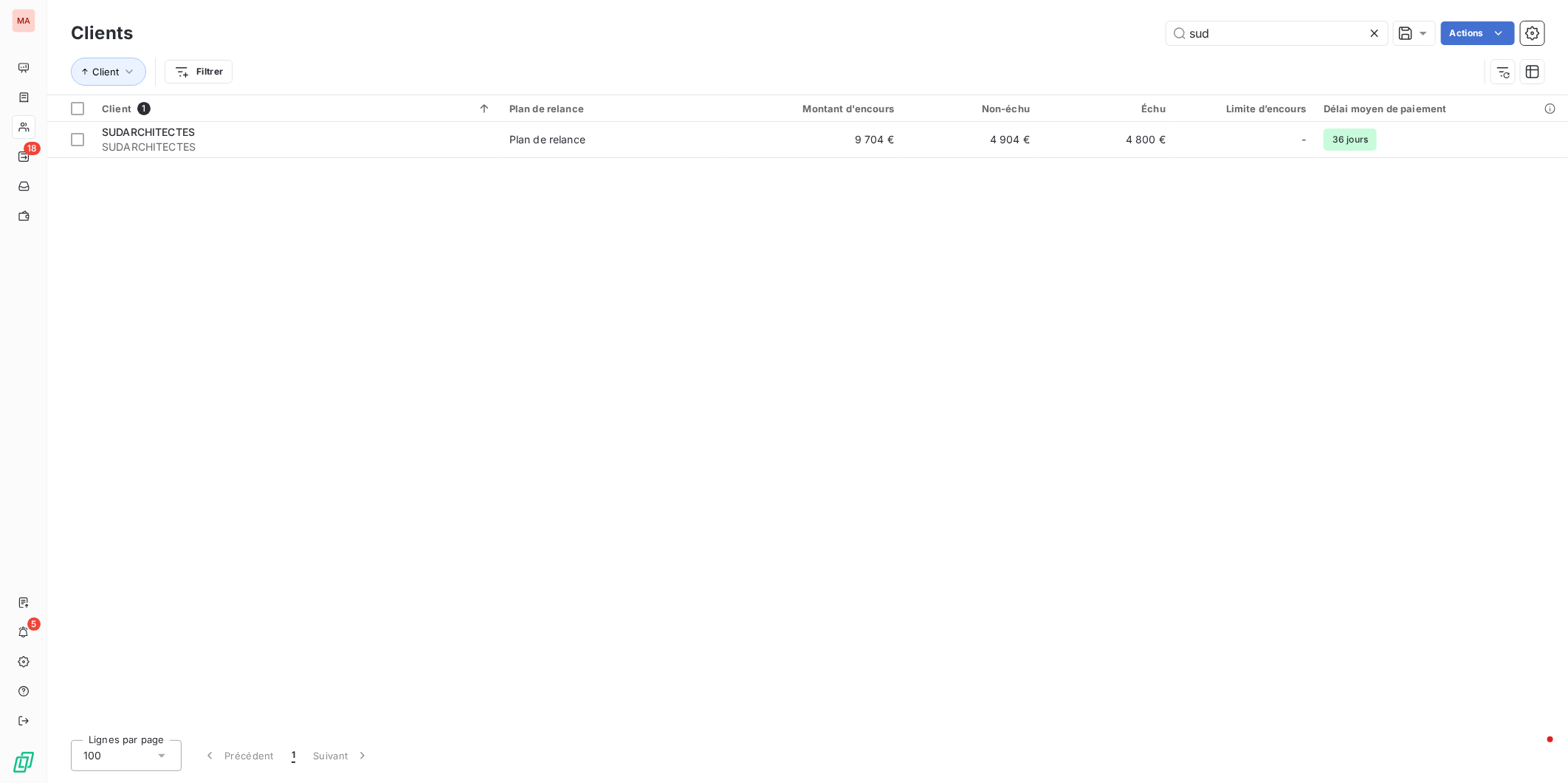
drag, startPoint x: 1248, startPoint y: 34, endPoint x: 1189, endPoint y: 33, distance: 59.0
click at [1175, 26] on div "sud Actions" at bounding box center [848, 33] width 1394 height 24
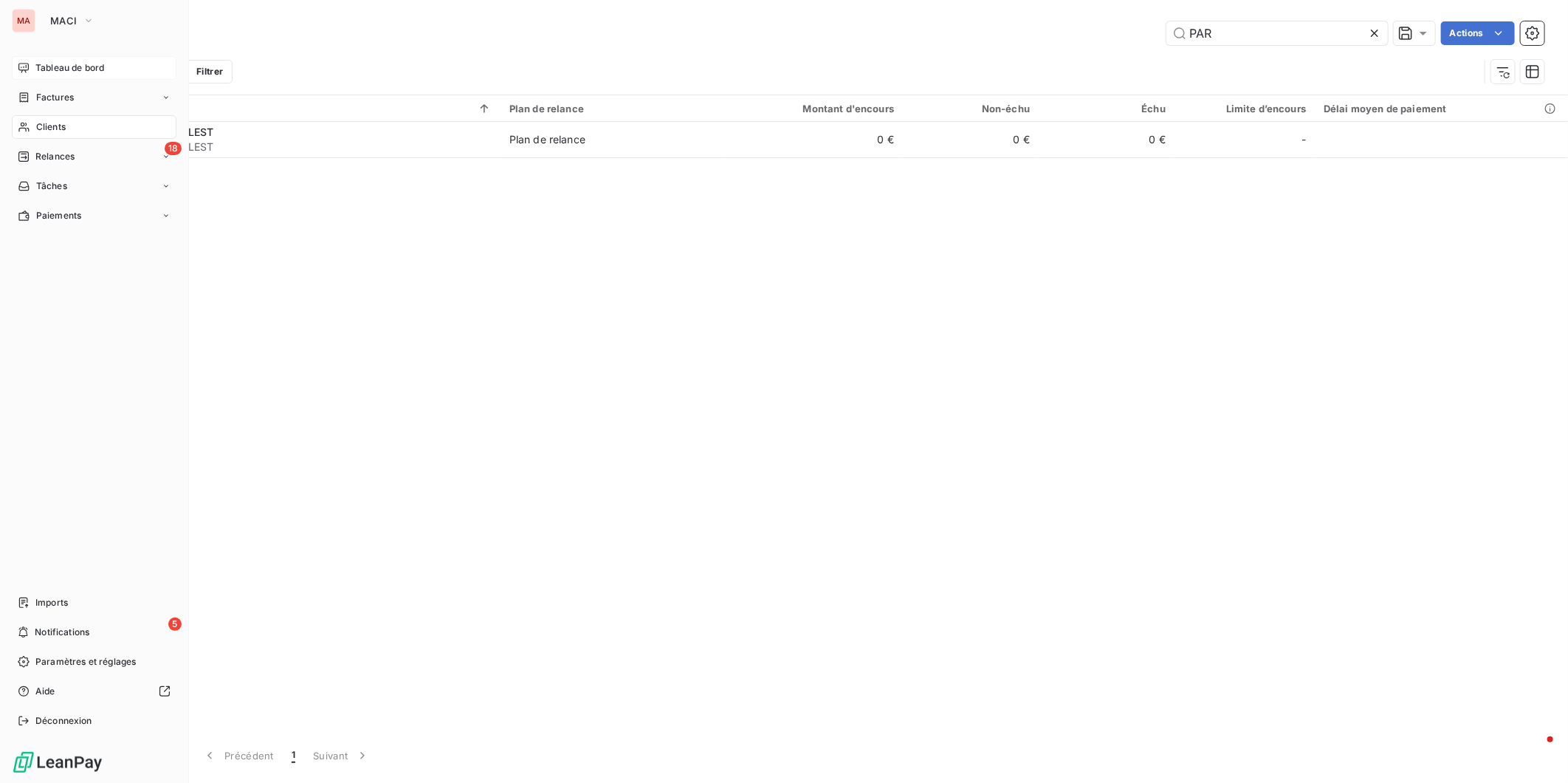
type input "PAR"
click at [35, 62] on span "Tableau de bord" at bounding box center [70, 68] width 69 height 13
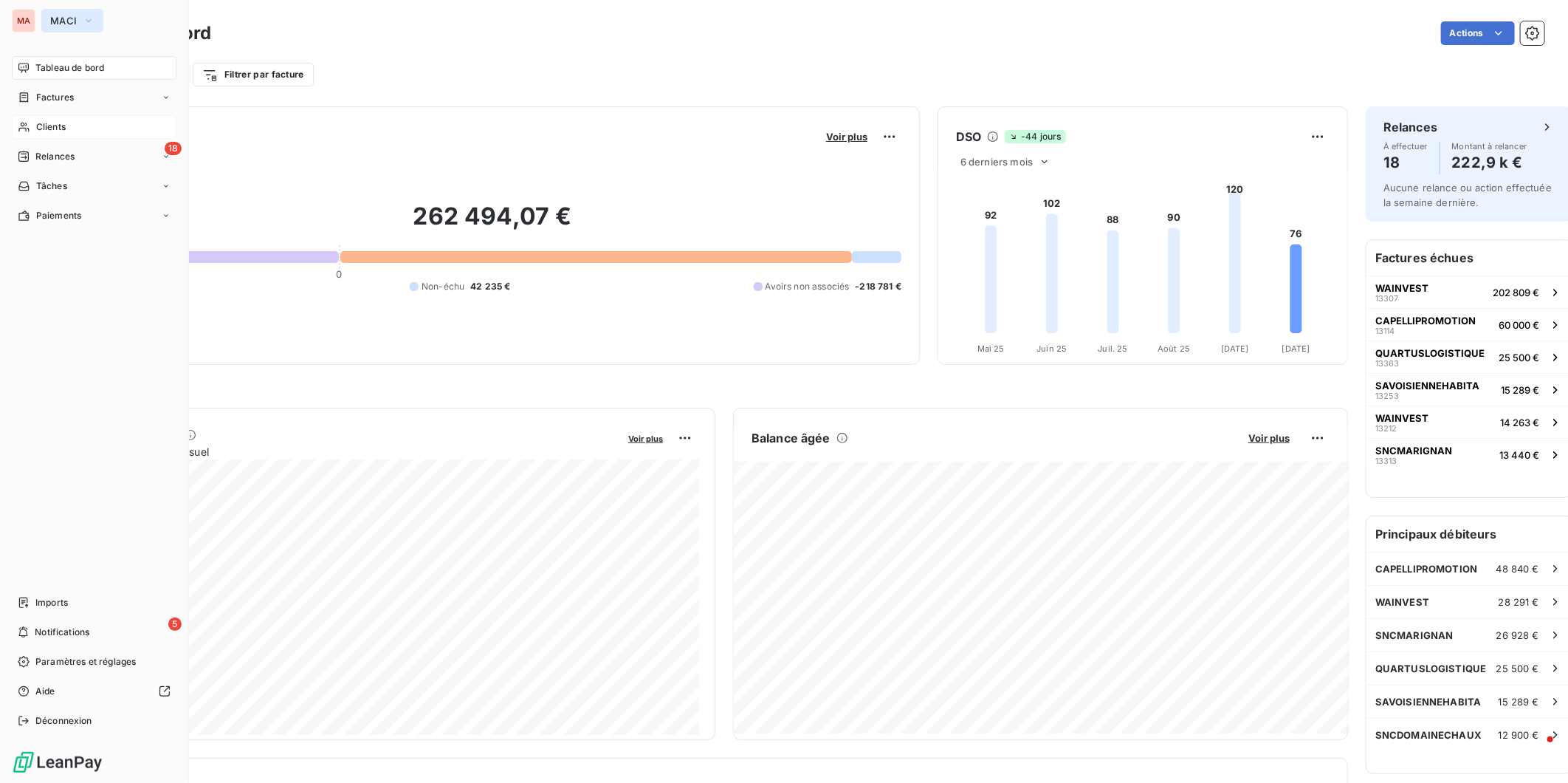
click at [69, 17] on button "MACI" at bounding box center [72, 20] width 62 height 24
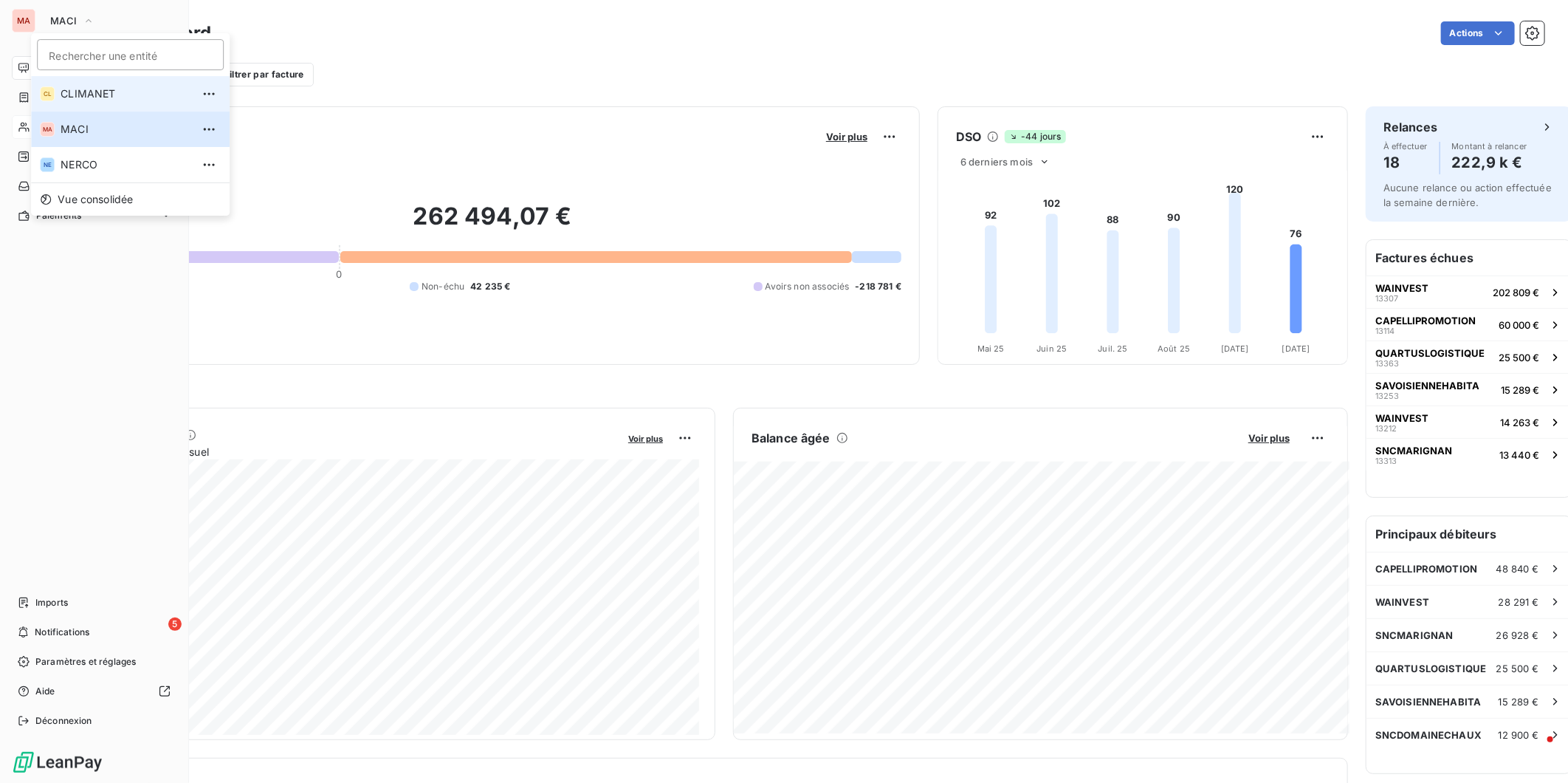
click at [61, 87] on span "CLIMANET" at bounding box center [126, 93] width 130 height 15
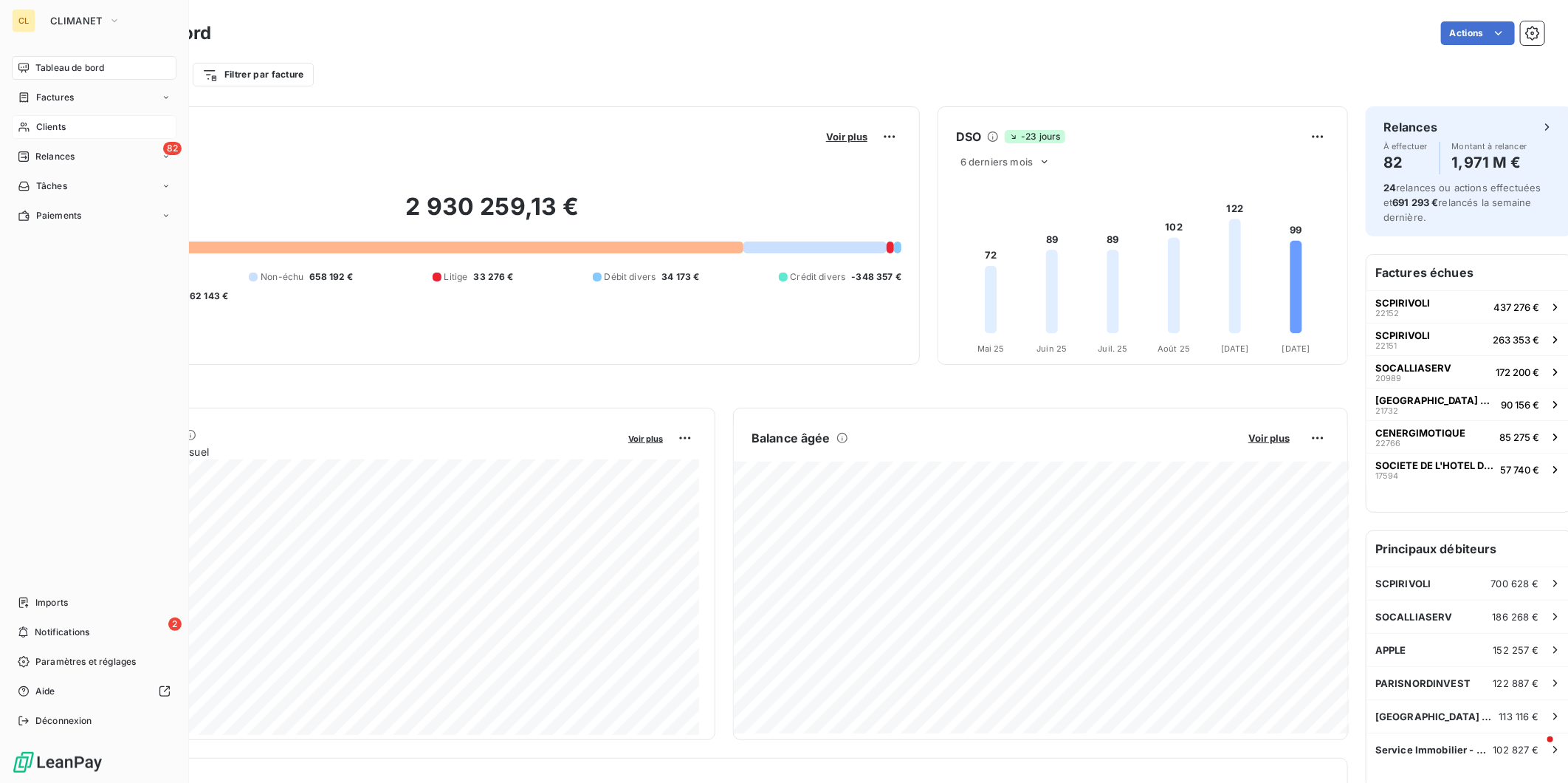
click at [45, 121] on span "Clients" at bounding box center [51, 127] width 30 height 13
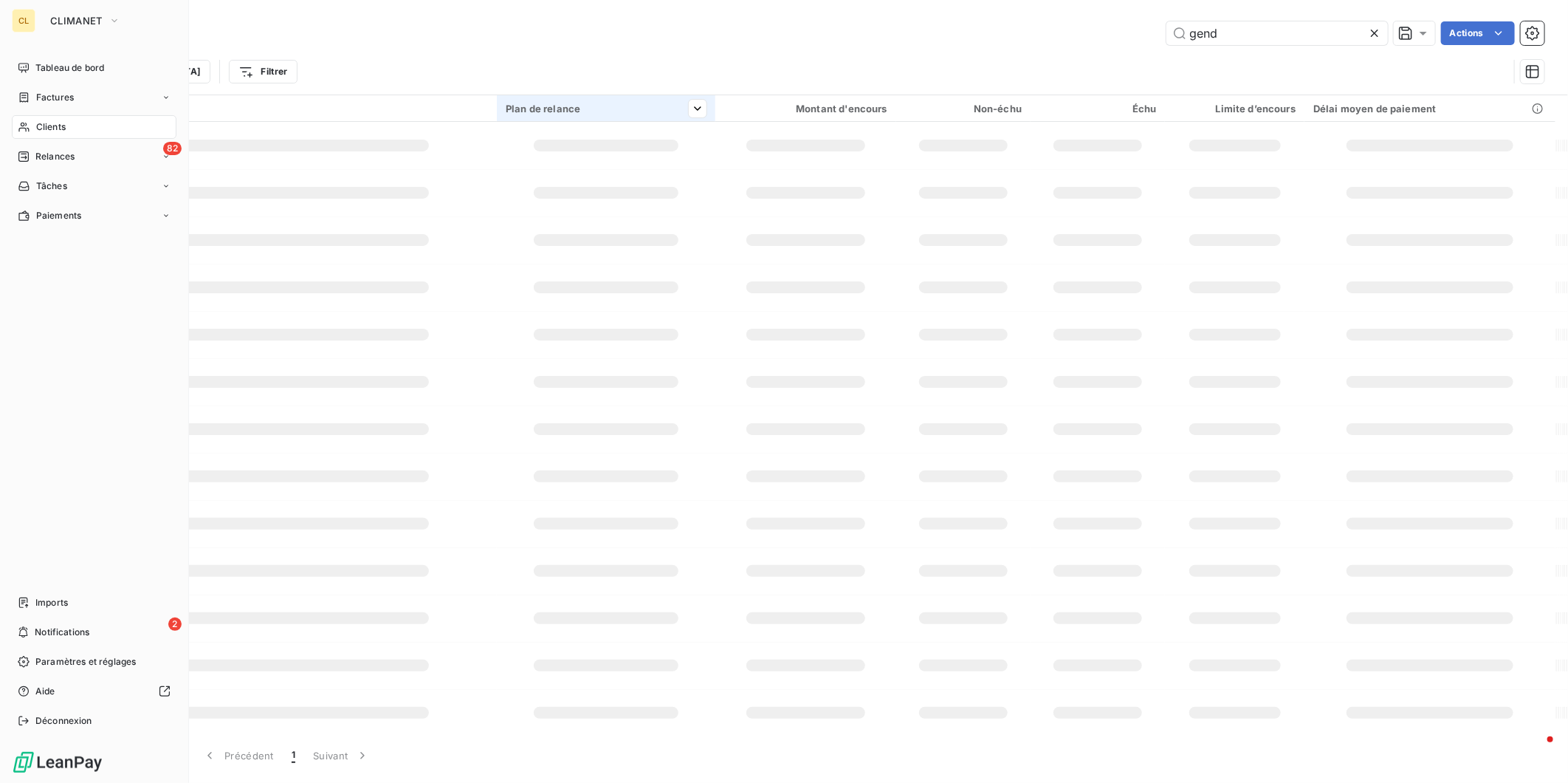
type input "PAR"
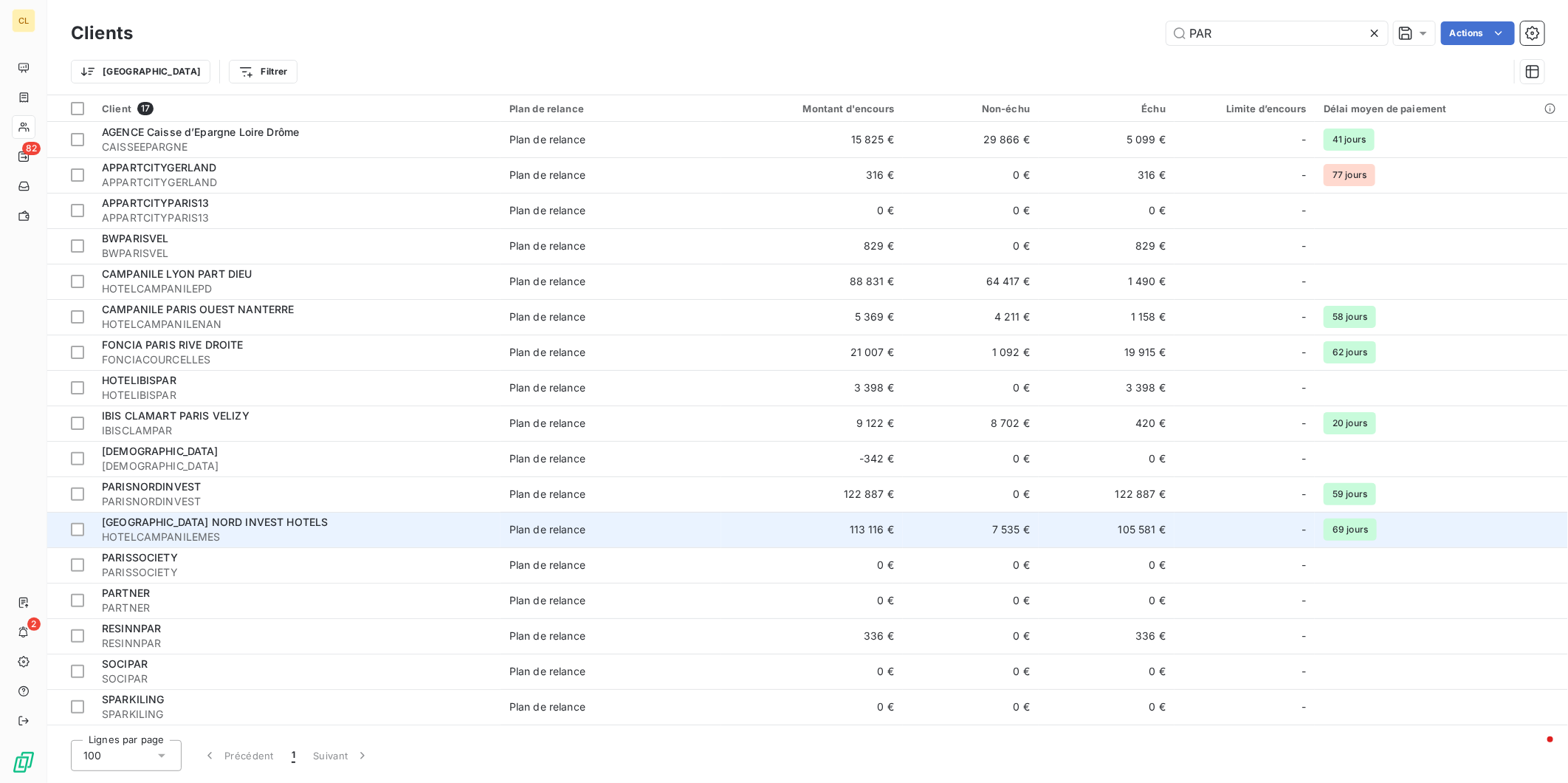
click at [237, 515] on div "[GEOGRAPHIC_DATA] NORD INVEST HOTELS" at bounding box center [297, 522] width 390 height 15
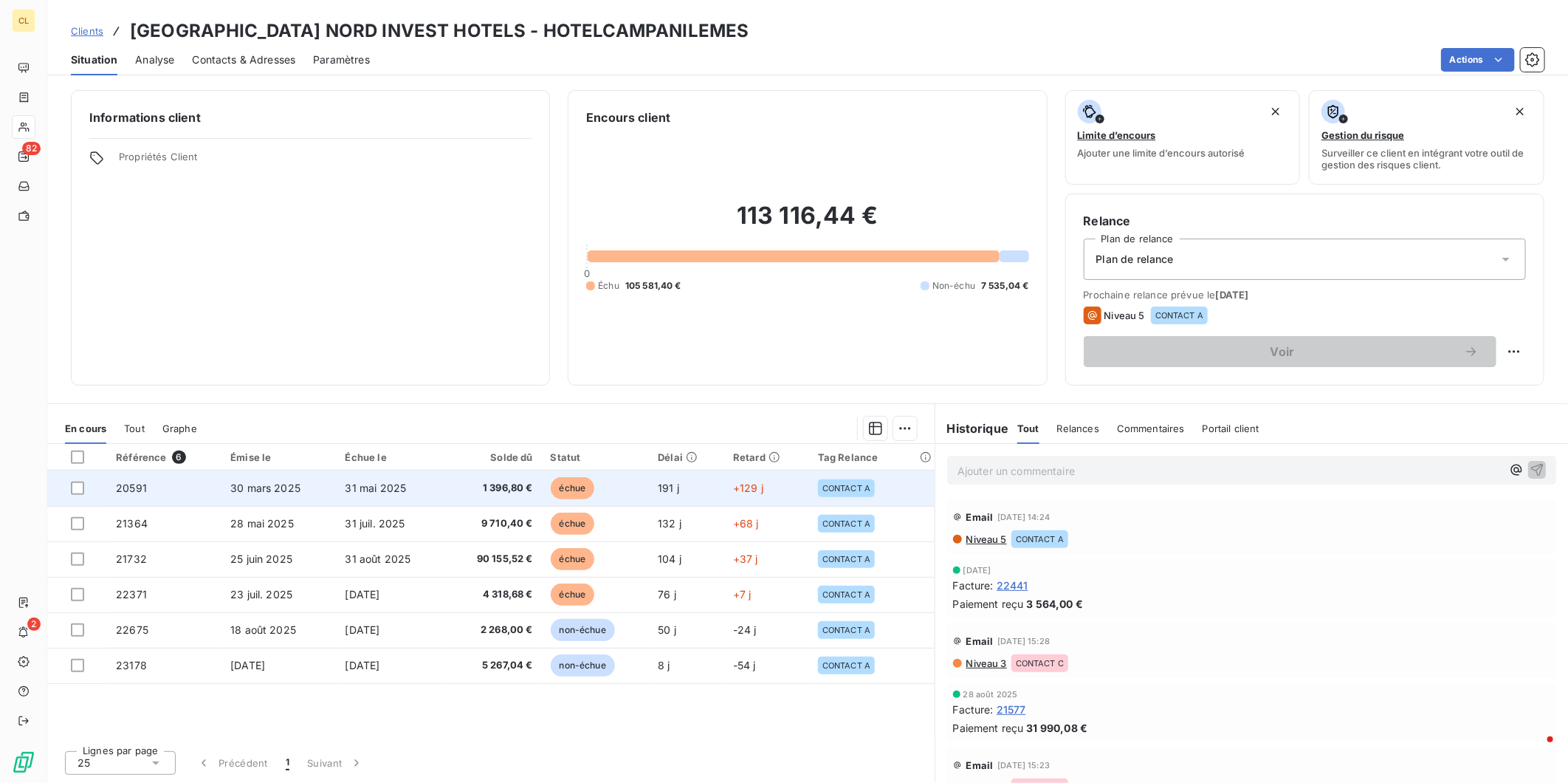
click at [121, 481] on span "20591" at bounding box center [131, 488] width 31 height 12
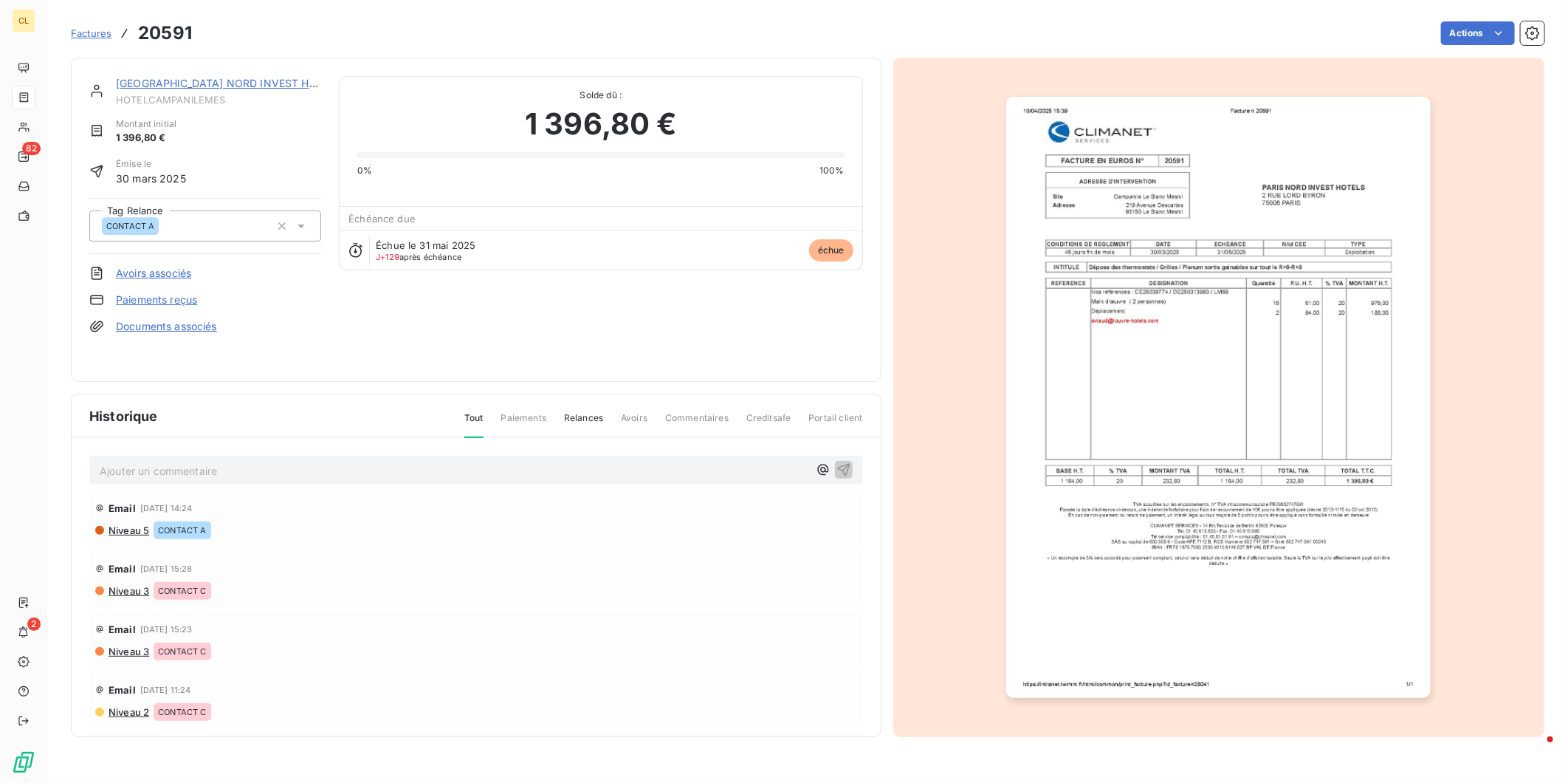
click at [204, 462] on p "Ajouter un commentaire ﻿" at bounding box center [454, 471] width 709 height 19
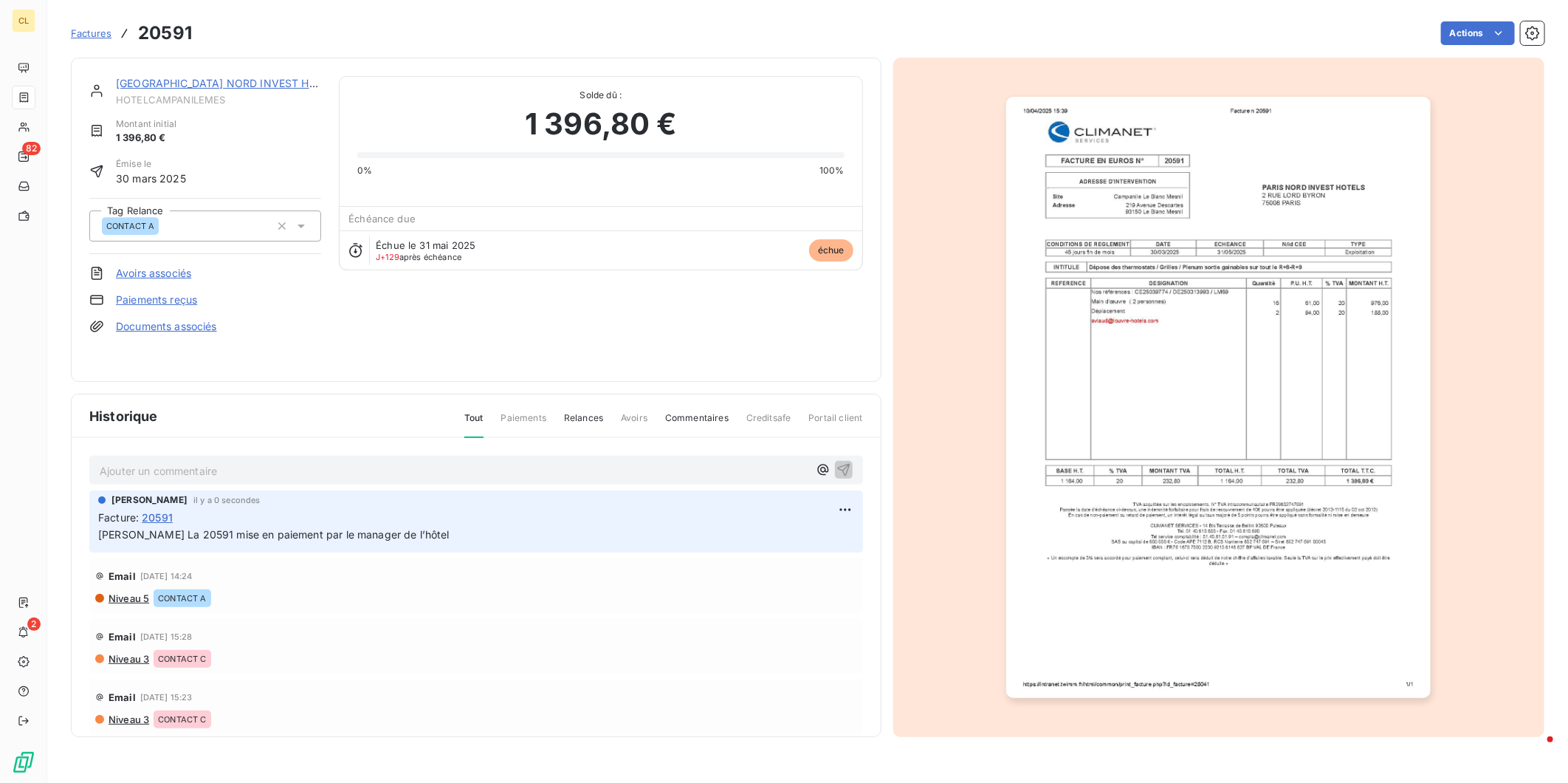
click at [175, 77] on link "[GEOGRAPHIC_DATA] NORD INVEST HOTELS" at bounding box center [229, 83] width 227 height 12
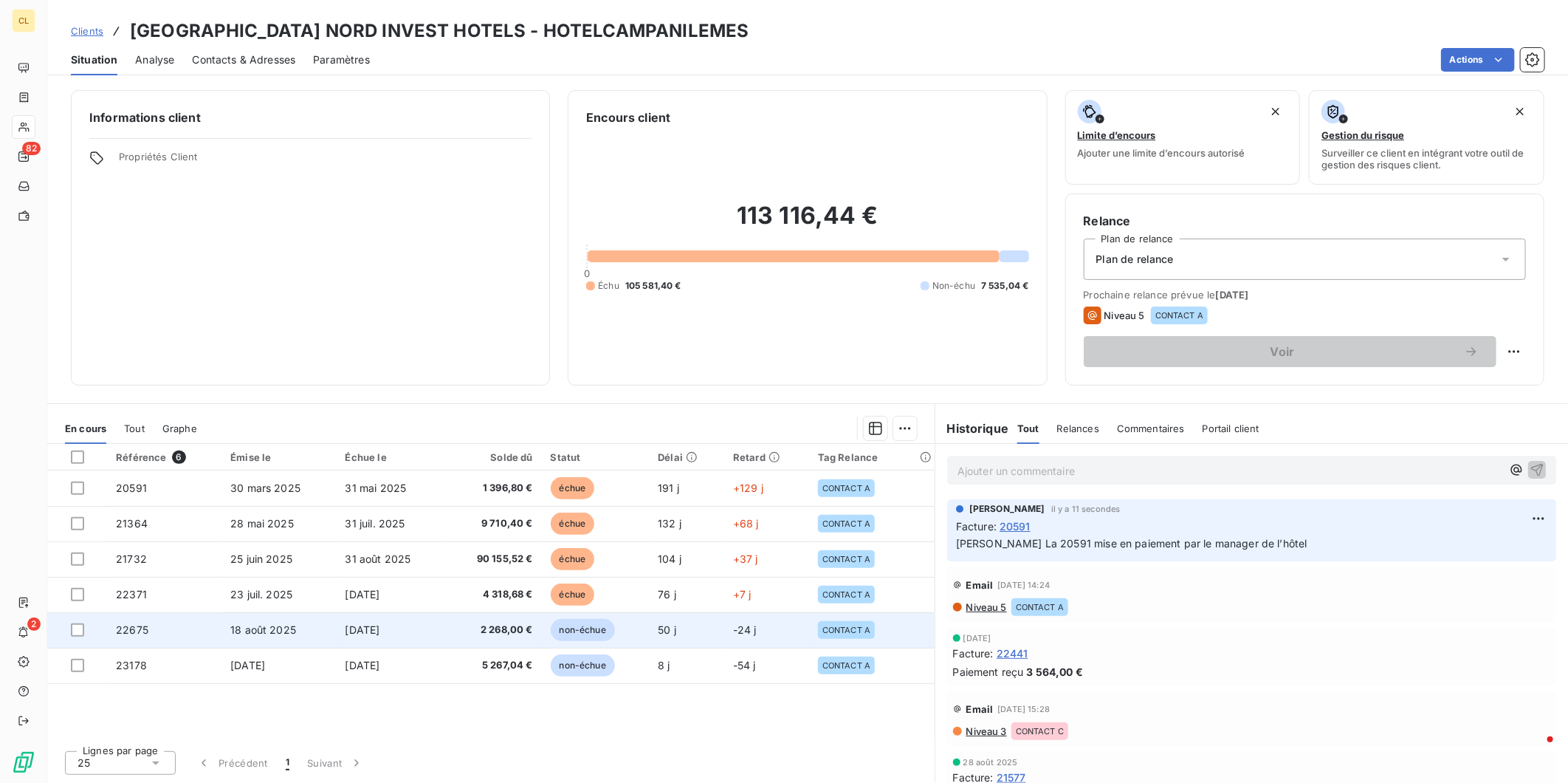
click at [829, 626] on span "CONTACT A" at bounding box center [846, 630] width 48 height 9
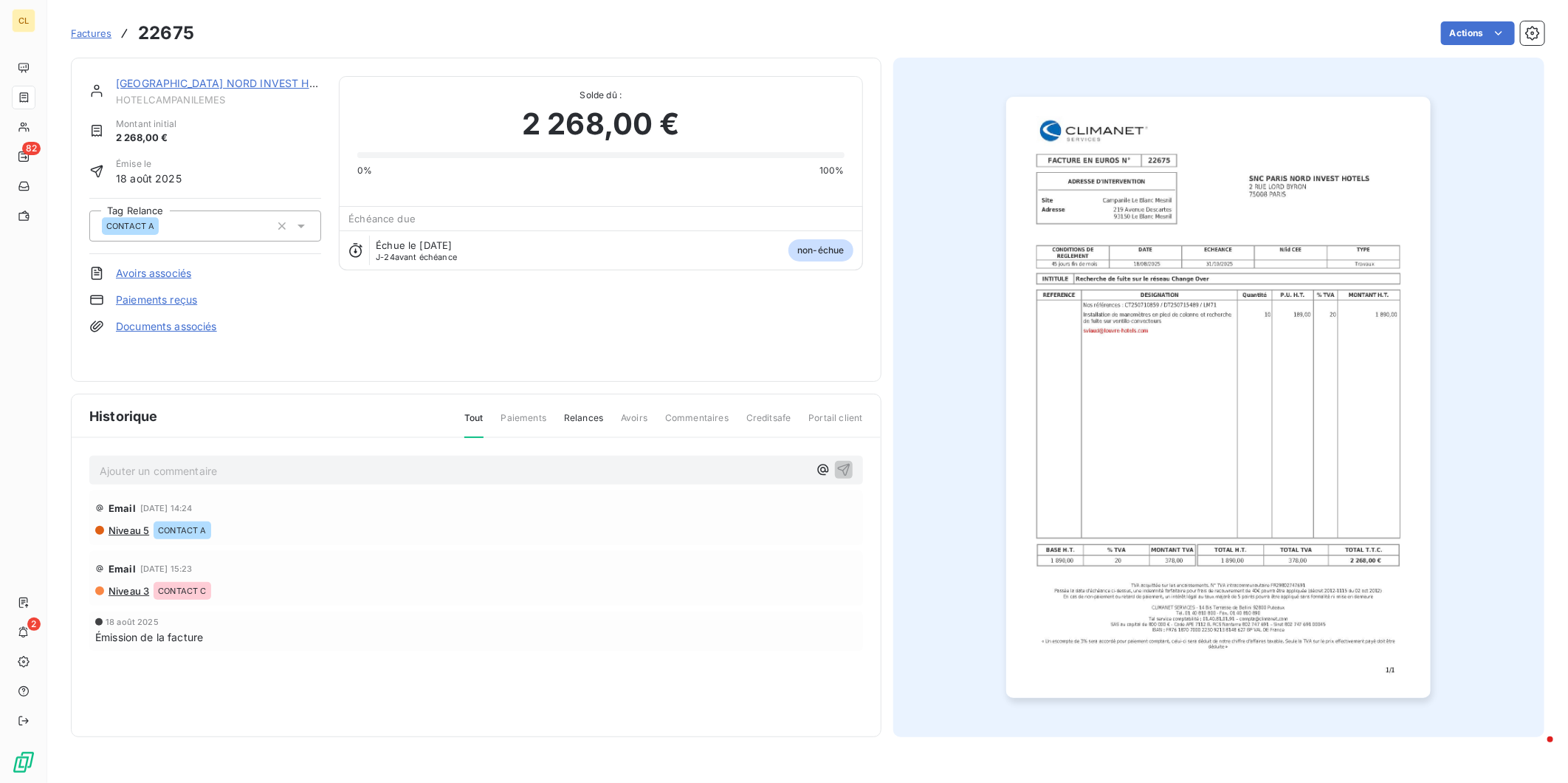
click at [116, 77] on link "[GEOGRAPHIC_DATA] NORD INVEST HOTELS" at bounding box center [229, 83] width 227 height 12
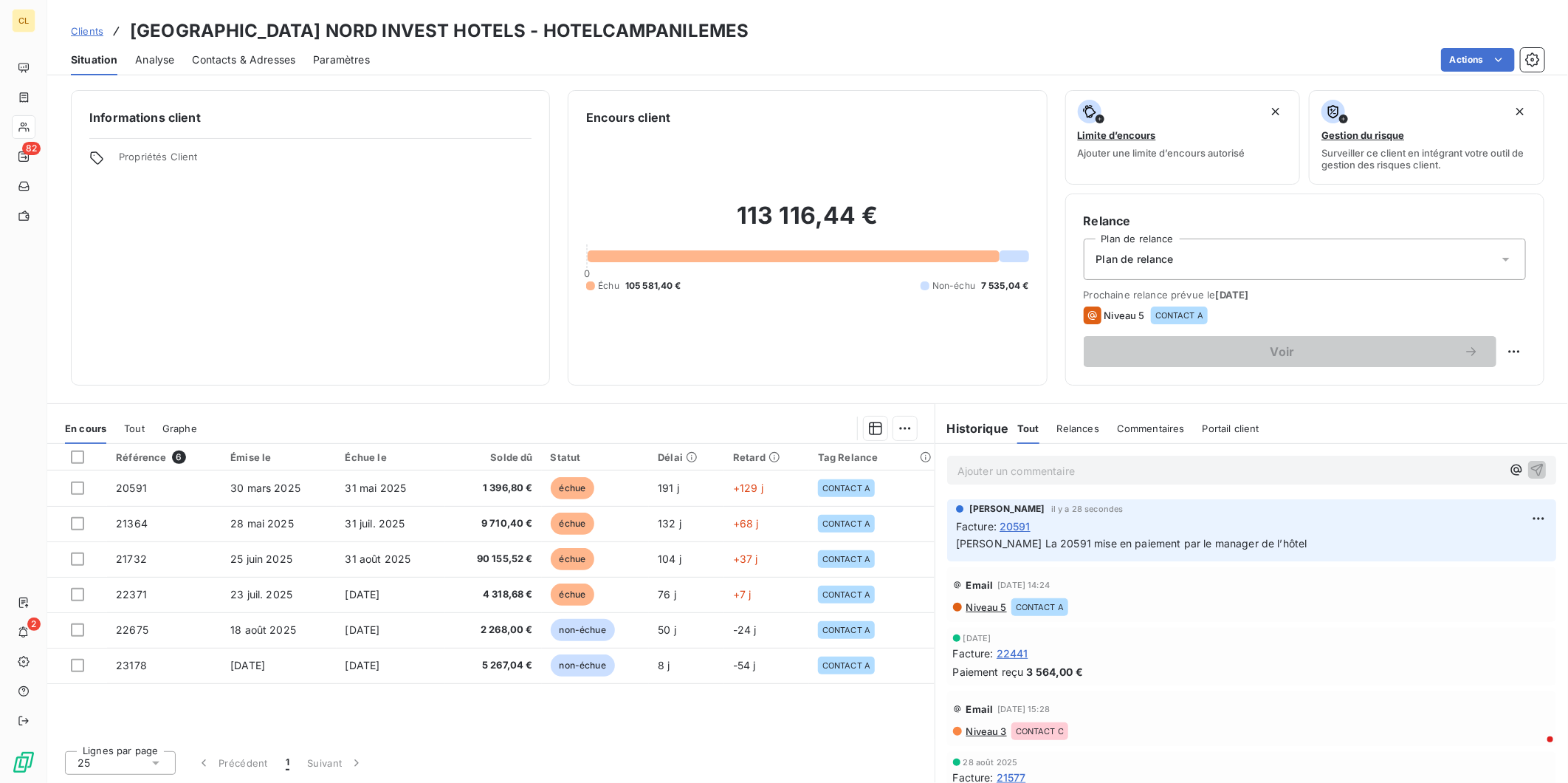
click at [247, 52] on span "Contacts & Adresses" at bounding box center [243, 59] width 103 height 15
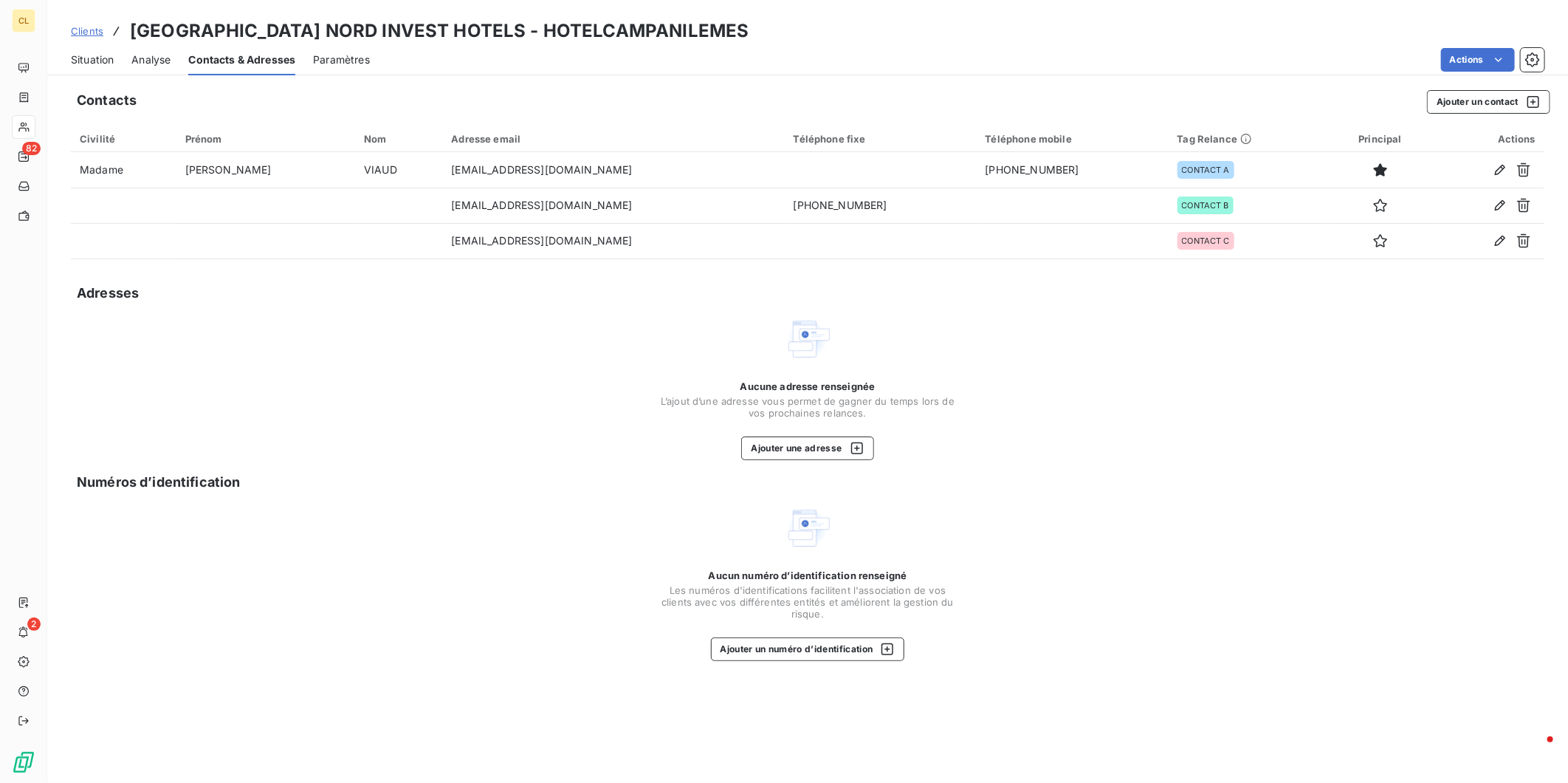
click at [78, 52] on span "Situation" at bounding box center [92, 59] width 43 height 15
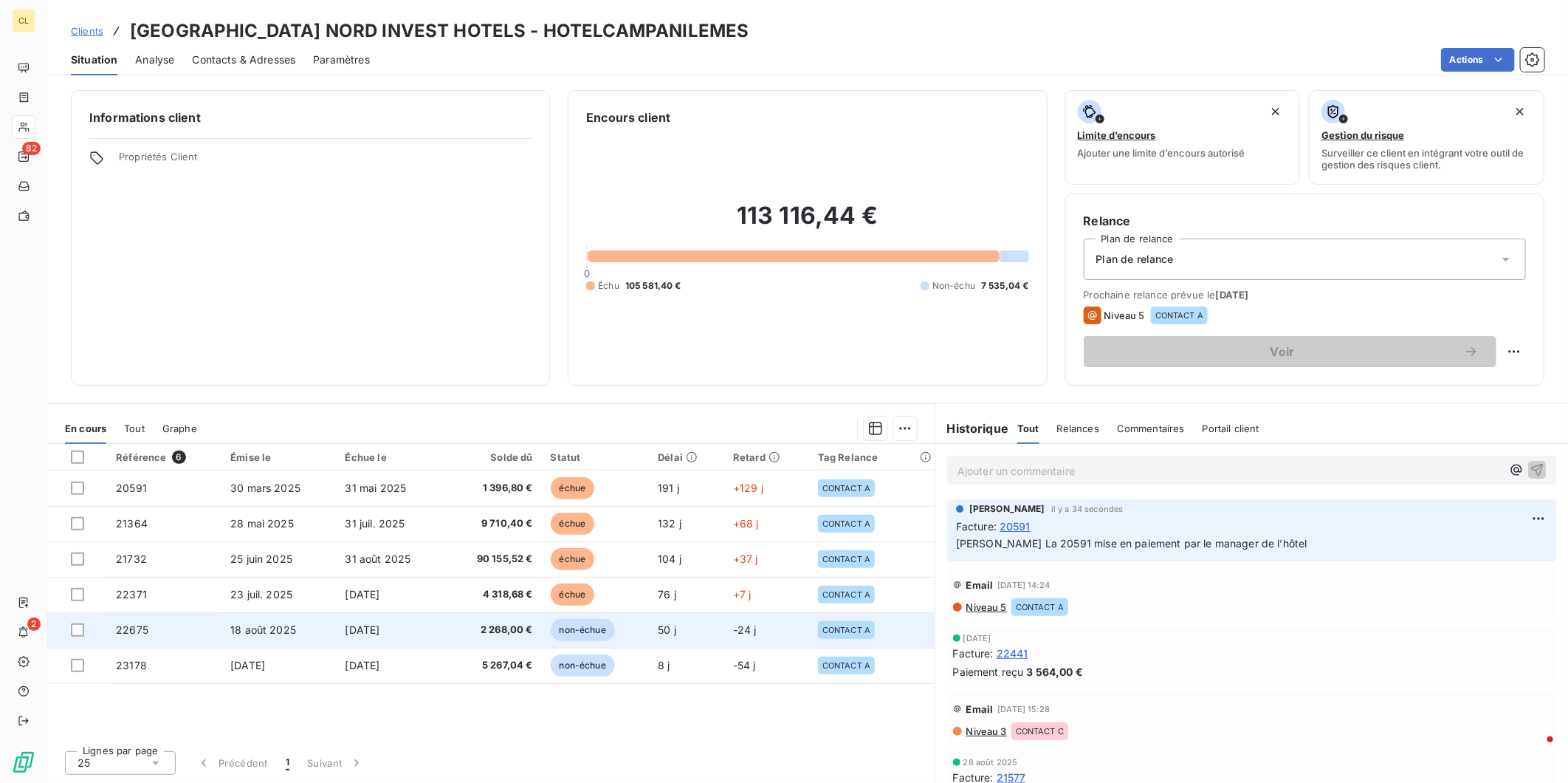
click at [840, 626] on span "CONTACT A" at bounding box center [846, 630] width 48 height 9
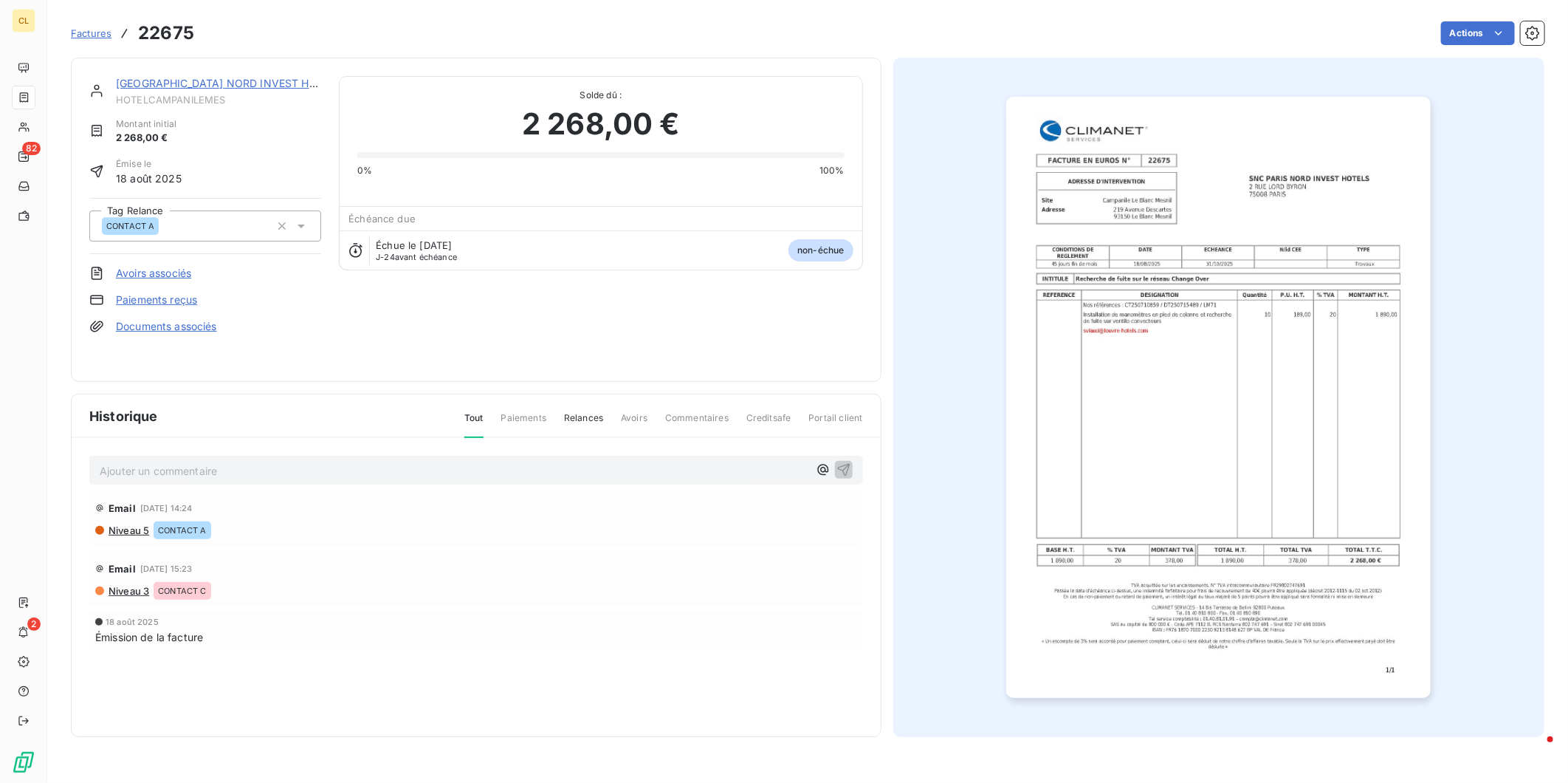
click at [298, 225] on icon at bounding box center [301, 227] width 7 height 4
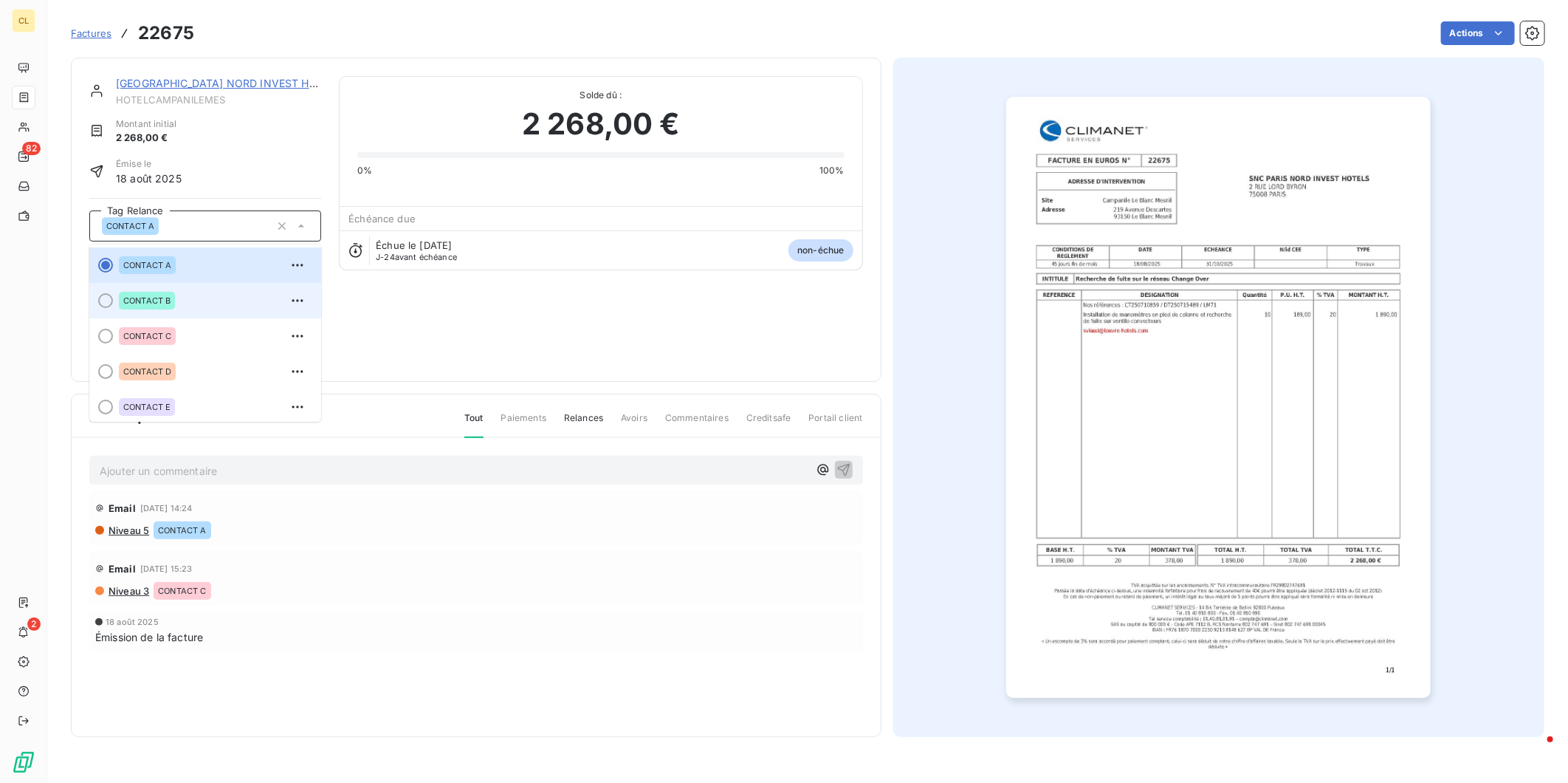
click at [98, 294] on div at bounding box center [105, 301] width 15 height 15
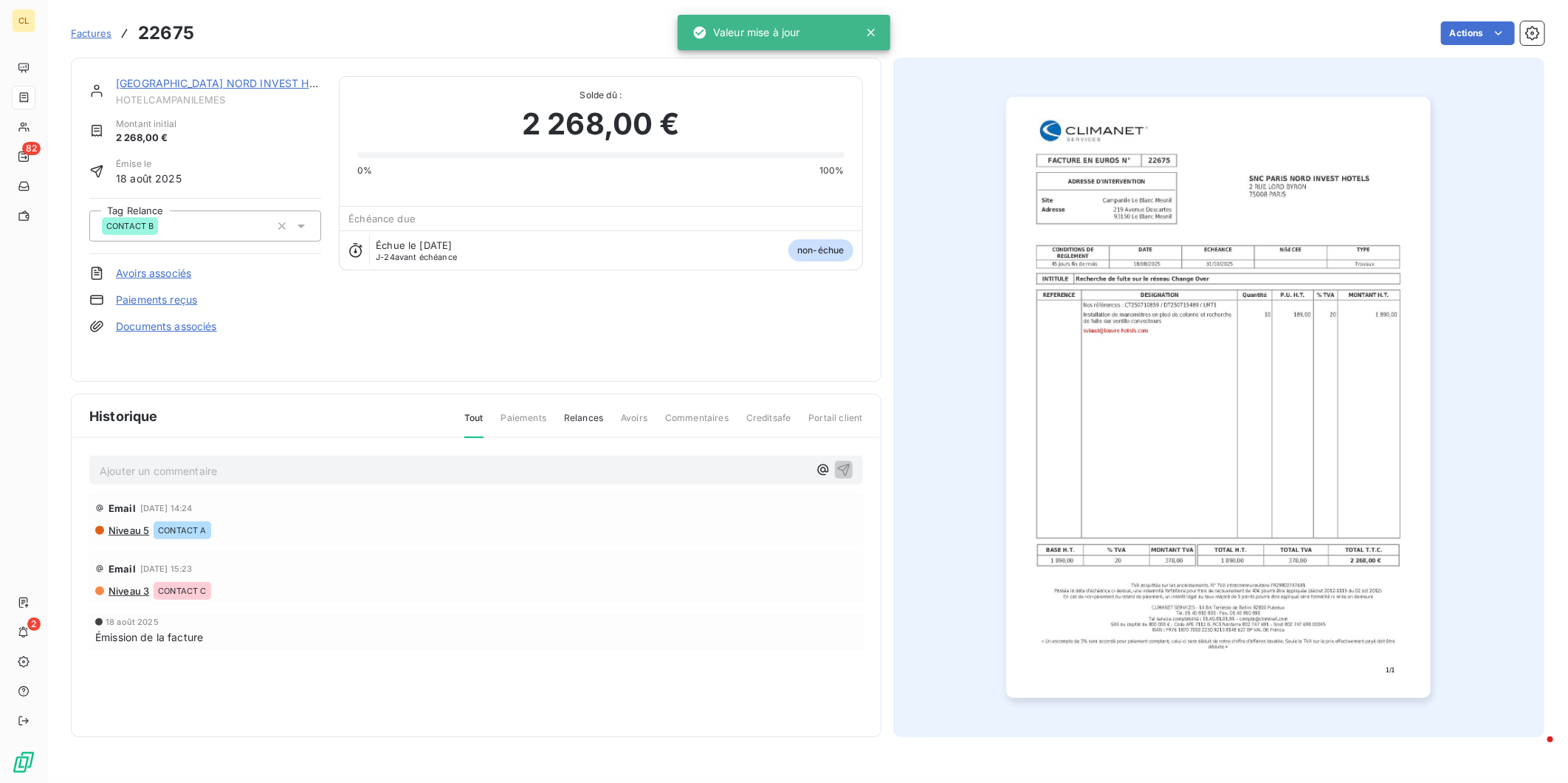
click at [168, 77] on link "[GEOGRAPHIC_DATA] NORD INVEST HOTELS" at bounding box center [229, 83] width 227 height 12
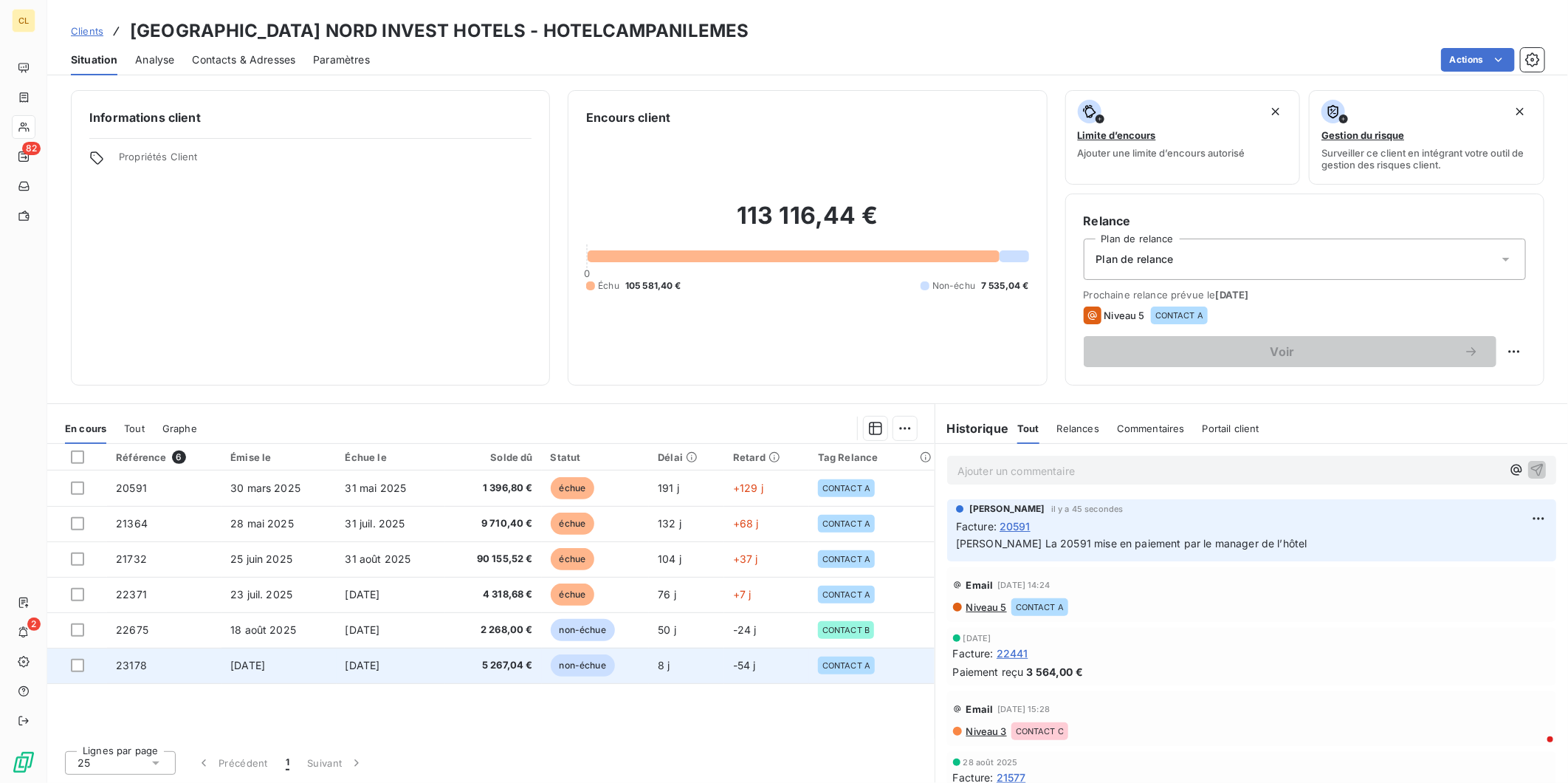
click at [156, 648] on td "23178" at bounding box center [164, 666] width 115 height 35
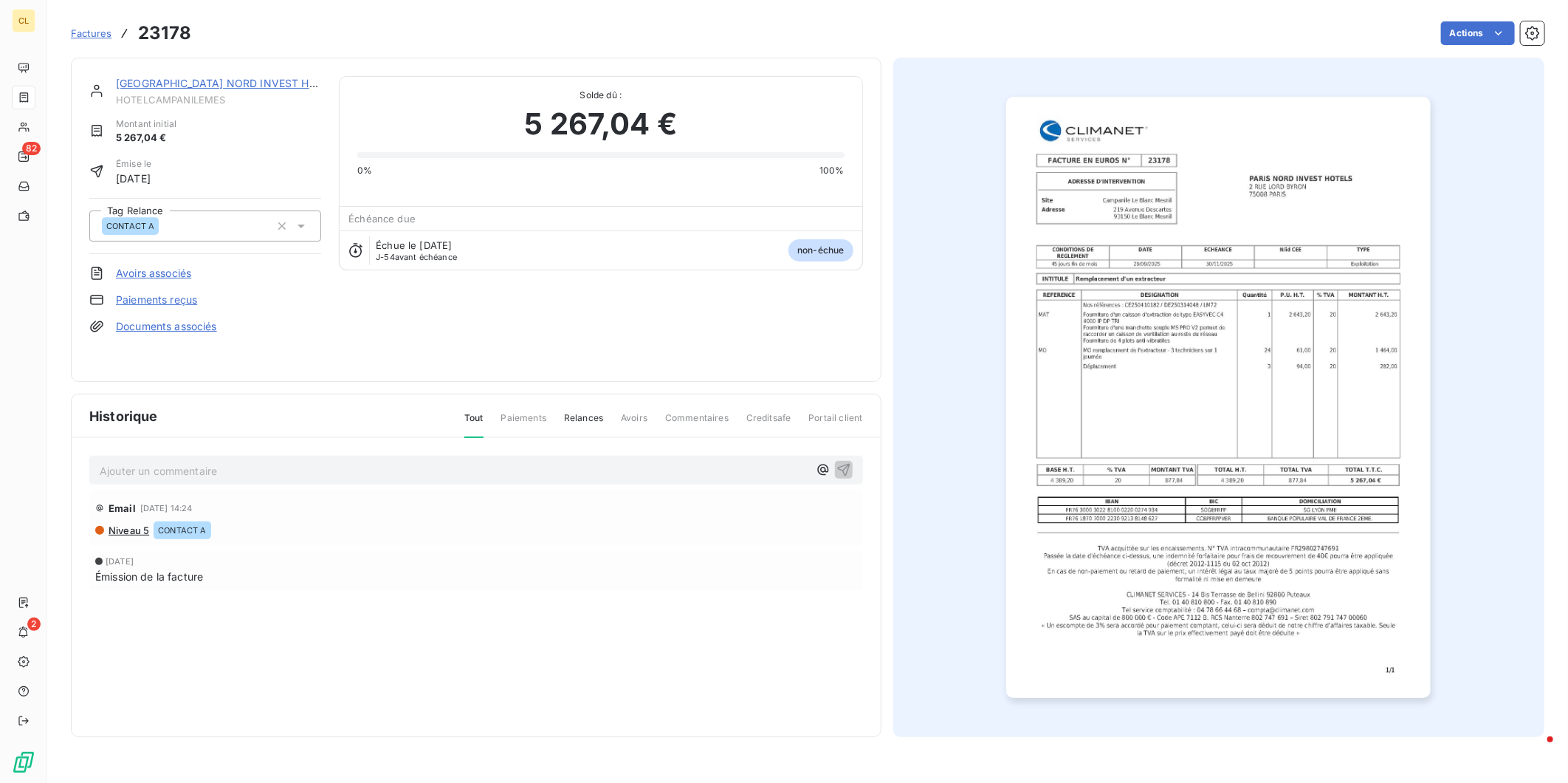
click at [294, 219] on icon at bounding box center [301, 226] width 15 height 15
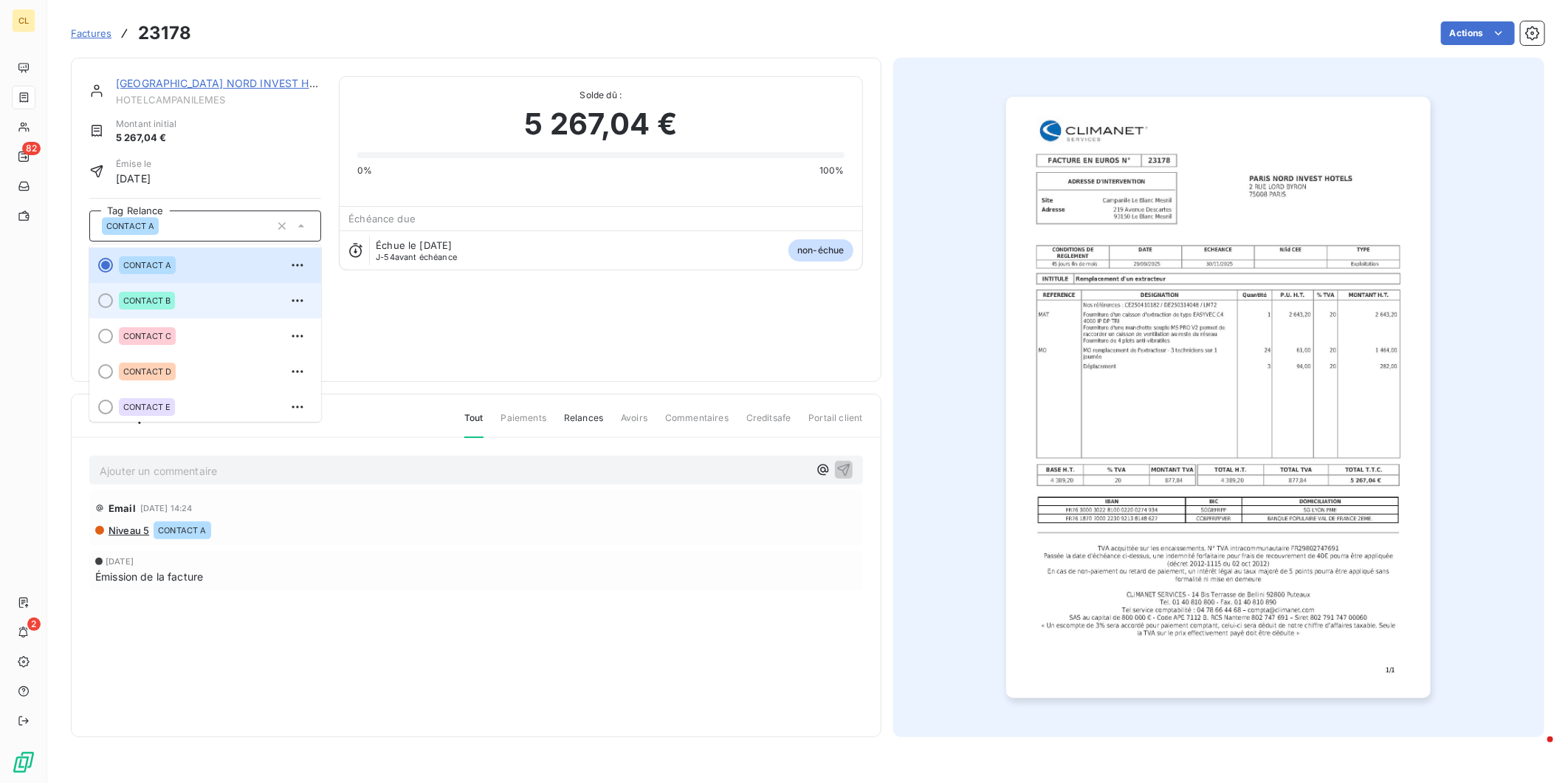
click at [123, 296] on span "CONTACT B" at bounding box center [147, 301] width 48 height 9
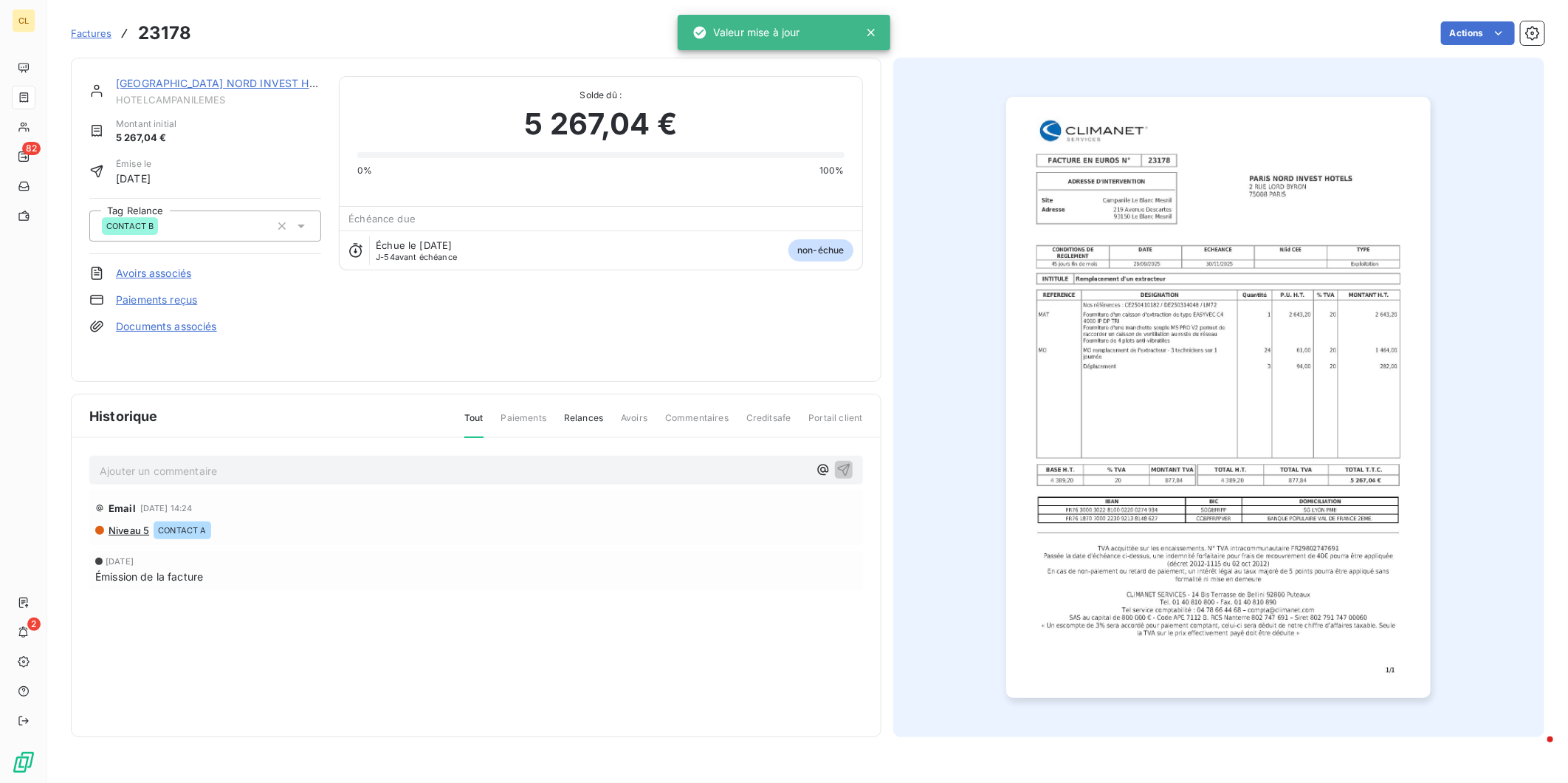
click at [203, 77] on link "[GEOGRAPHIC_DATA] NORD INVEST HOTELS" at bounding box center [229, 83] width 227 height 12
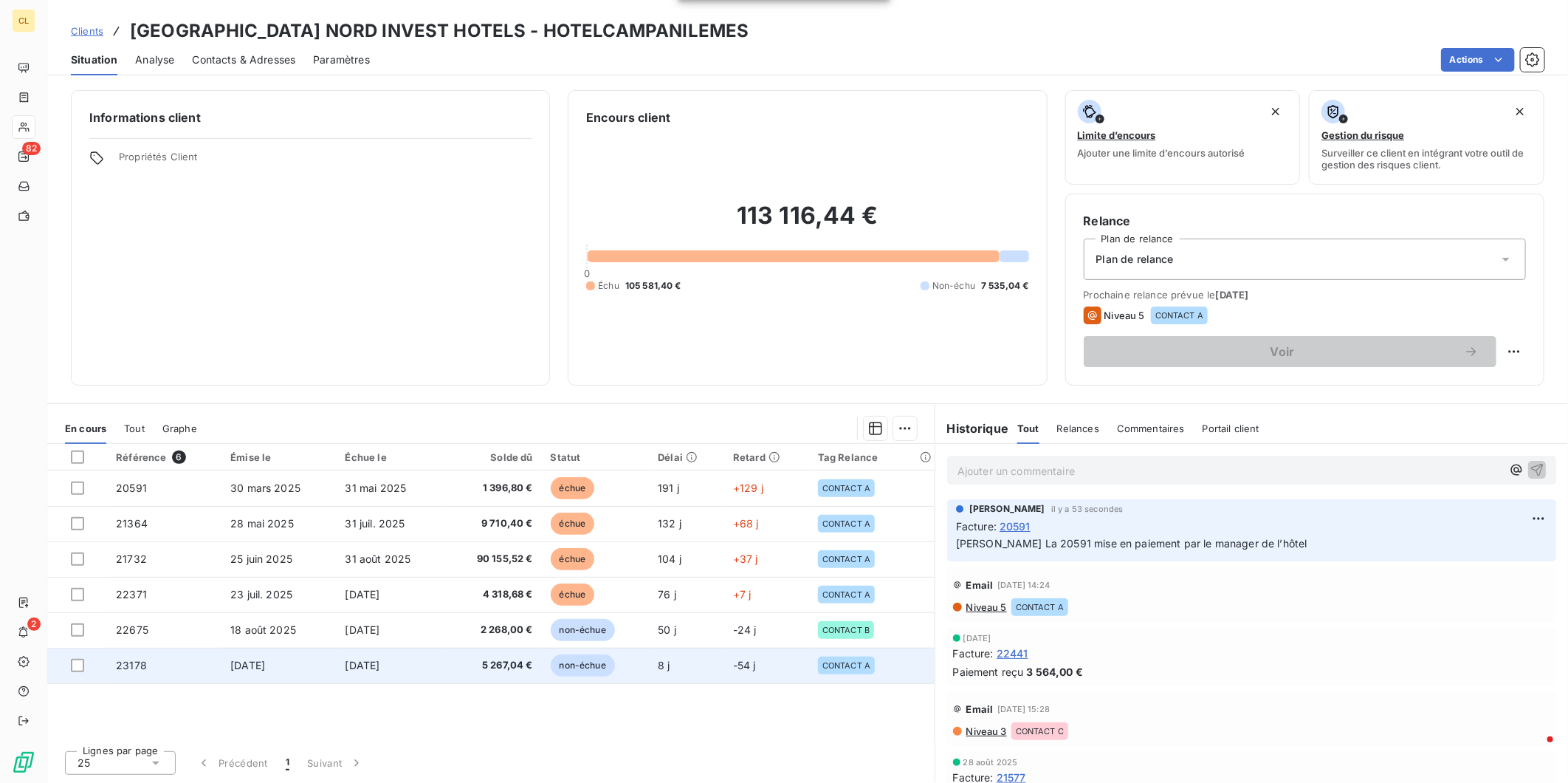
click at [861, 661] on span "CONTACT A" at bounding box center [846, 666] width 48 height 9
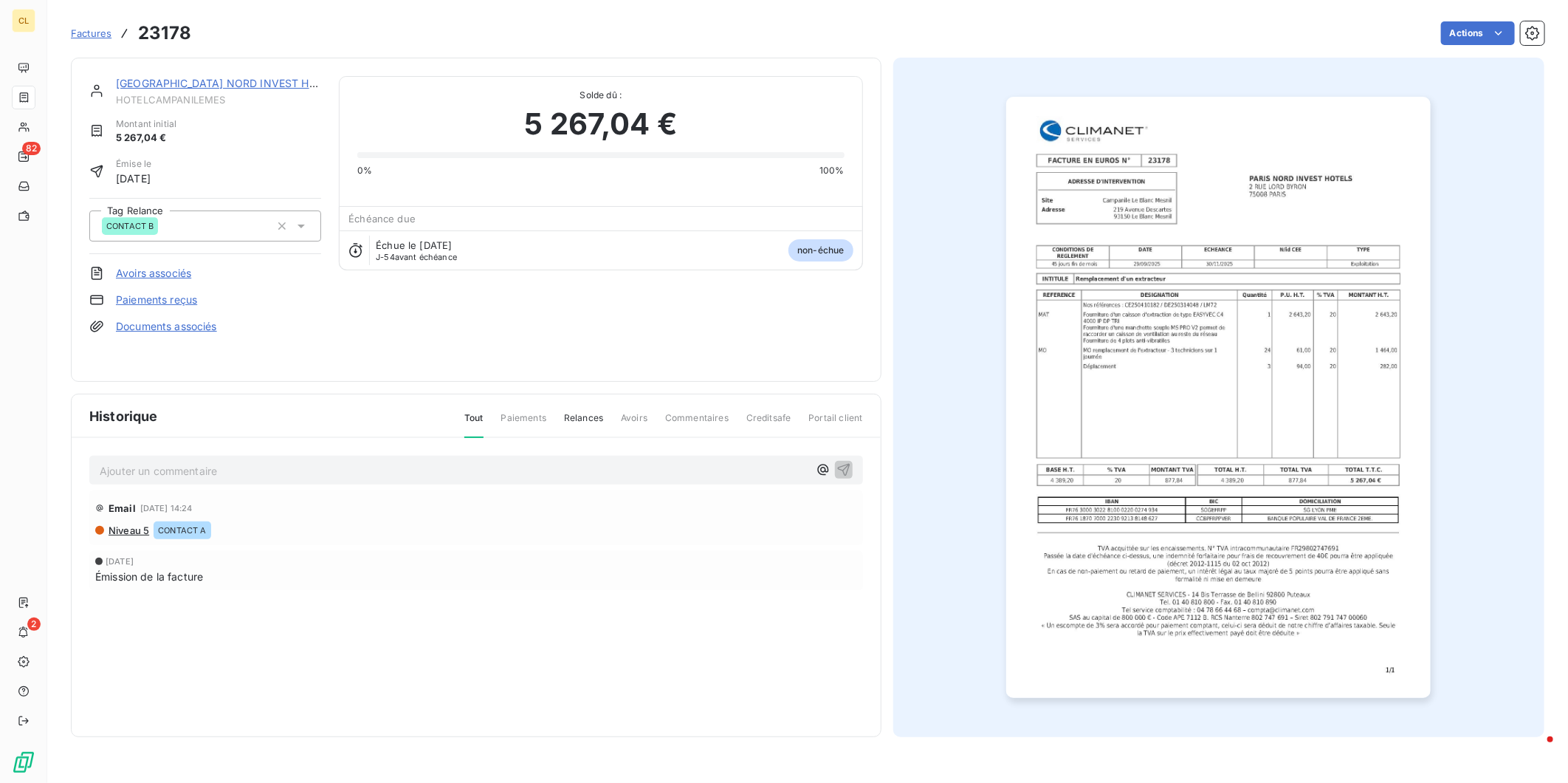
click at [116, 77] on link "[GEOGRAPHIC_DATA] NORD INVEST HOTELS" at bounding box center [229, 83] width 227 height 12
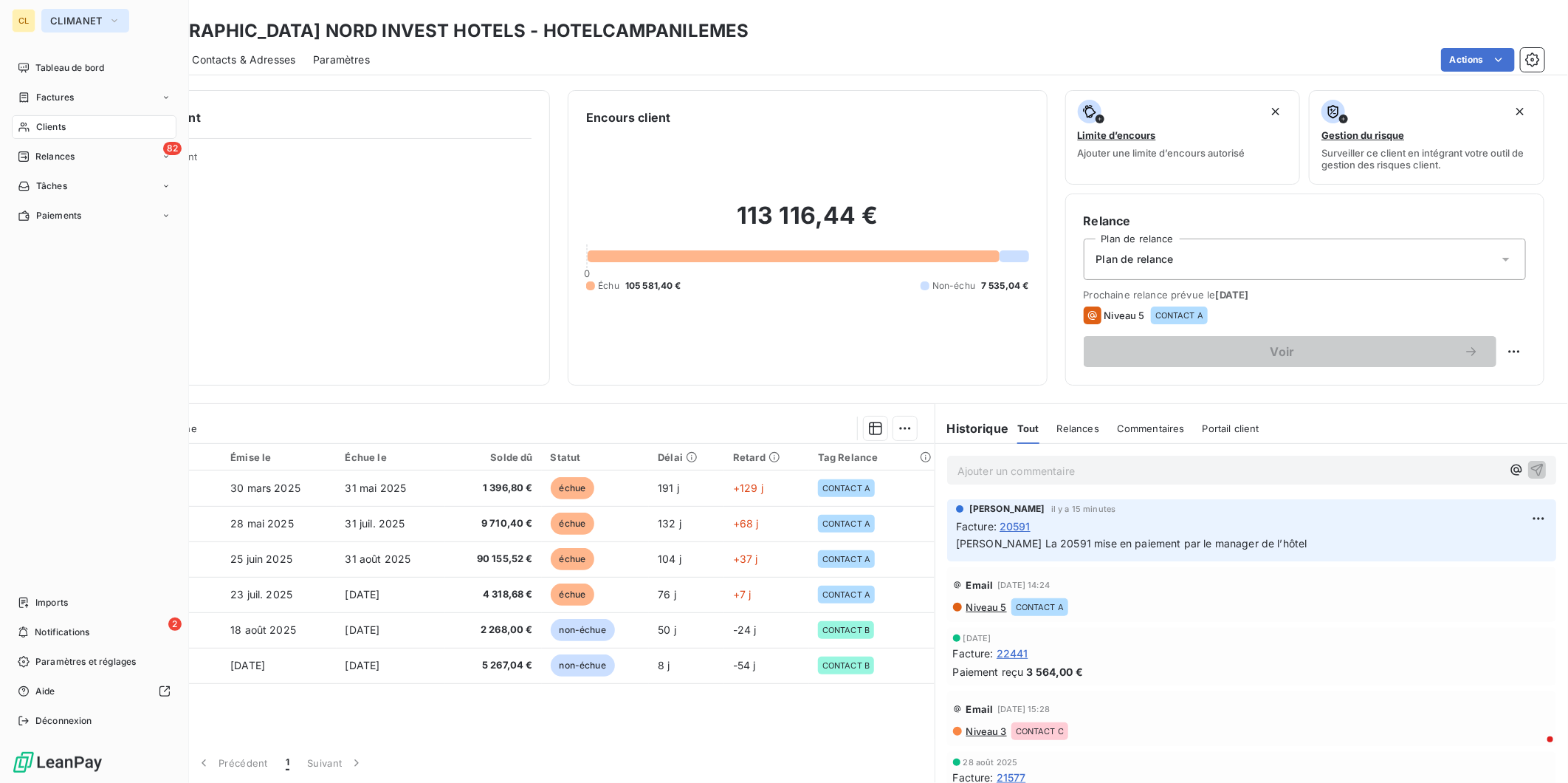
click at [108, 23] on icon "button" at bounding box center [114, 20] width 11 height 15
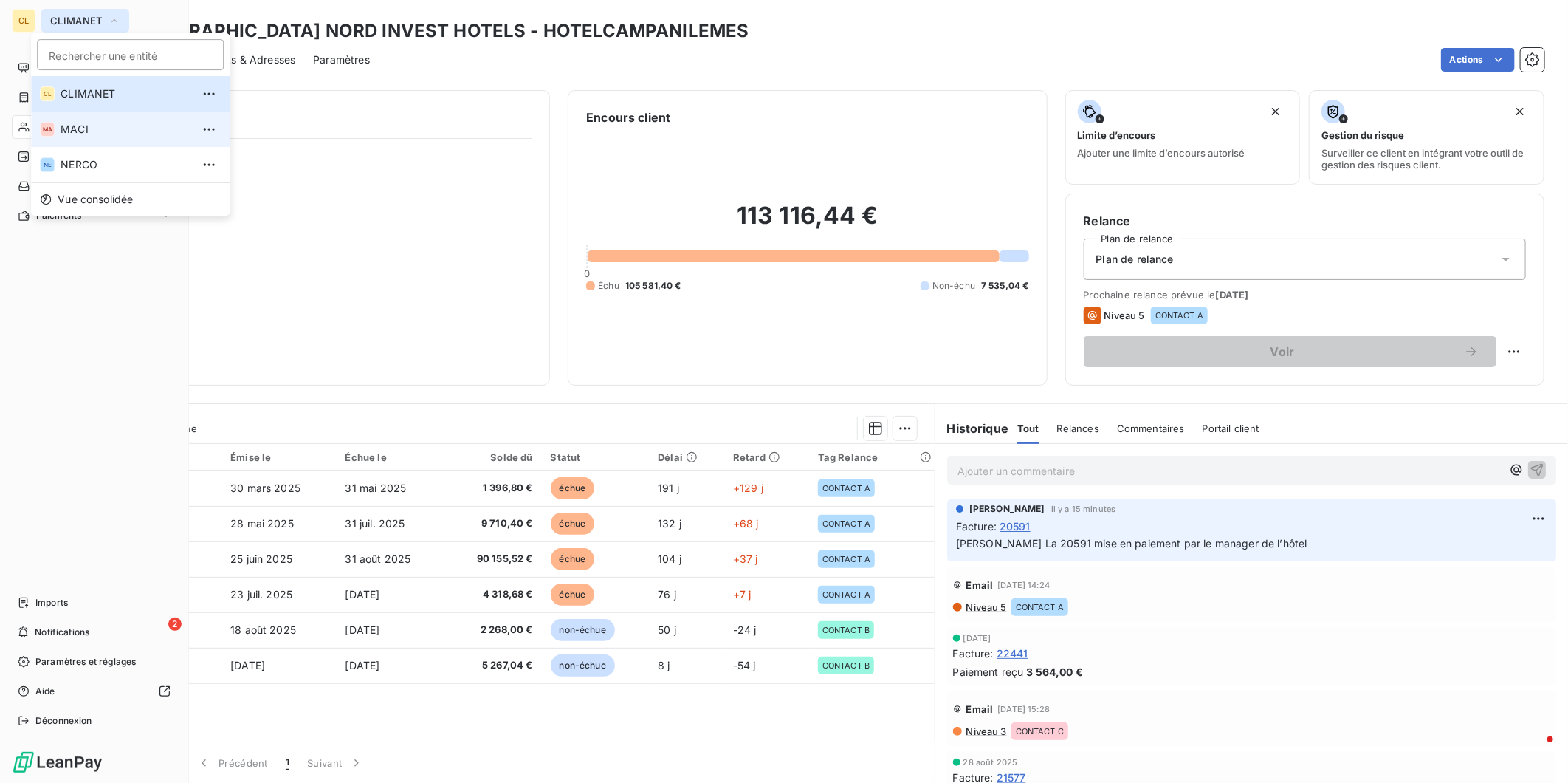
click at [94, 122] on span "MACI" at bounding box center [126, 129] width 130 height 15
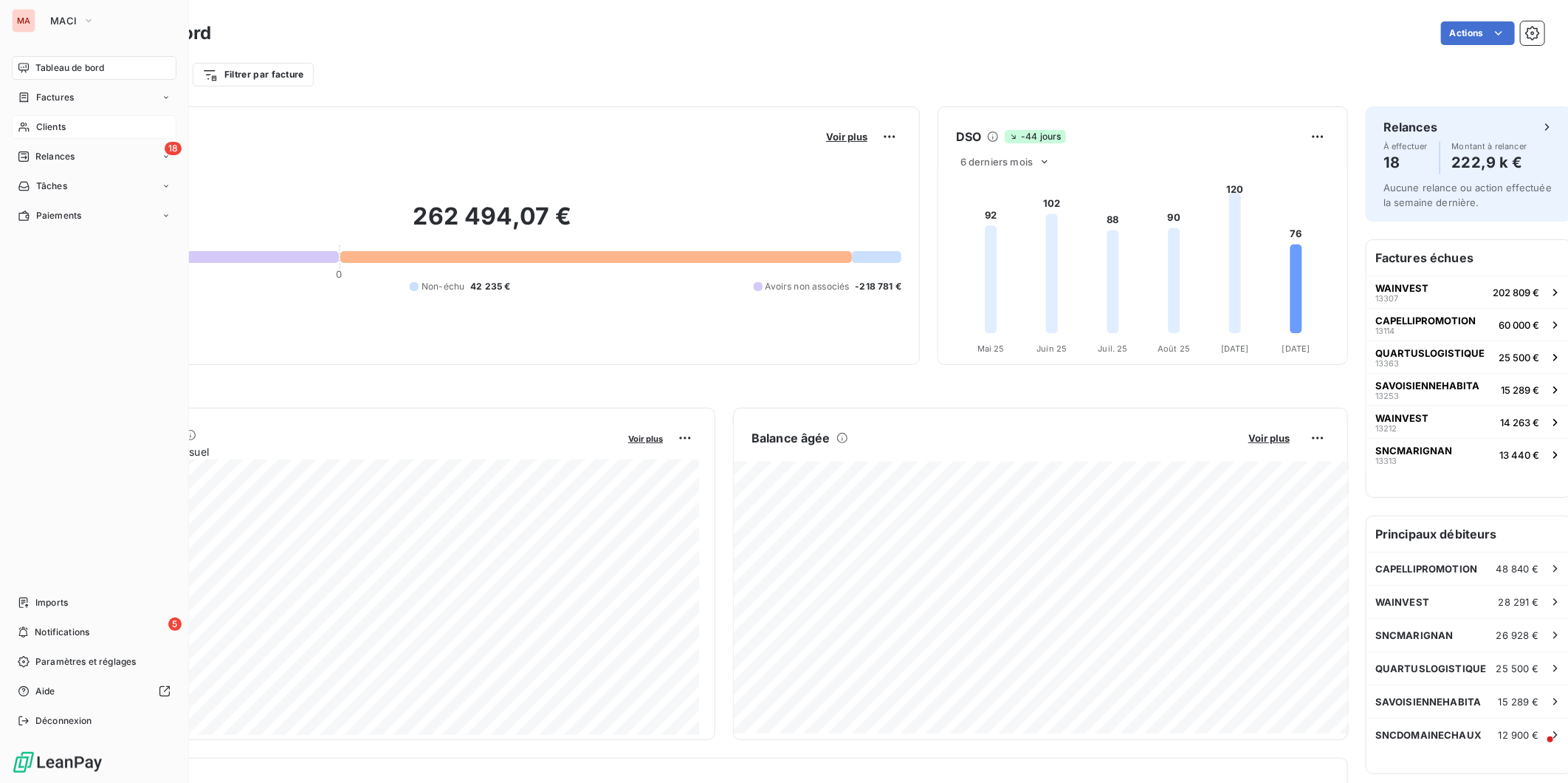
click at [50, 121] on span "Clients" at bounding box center [51, 127] width 30 height 13
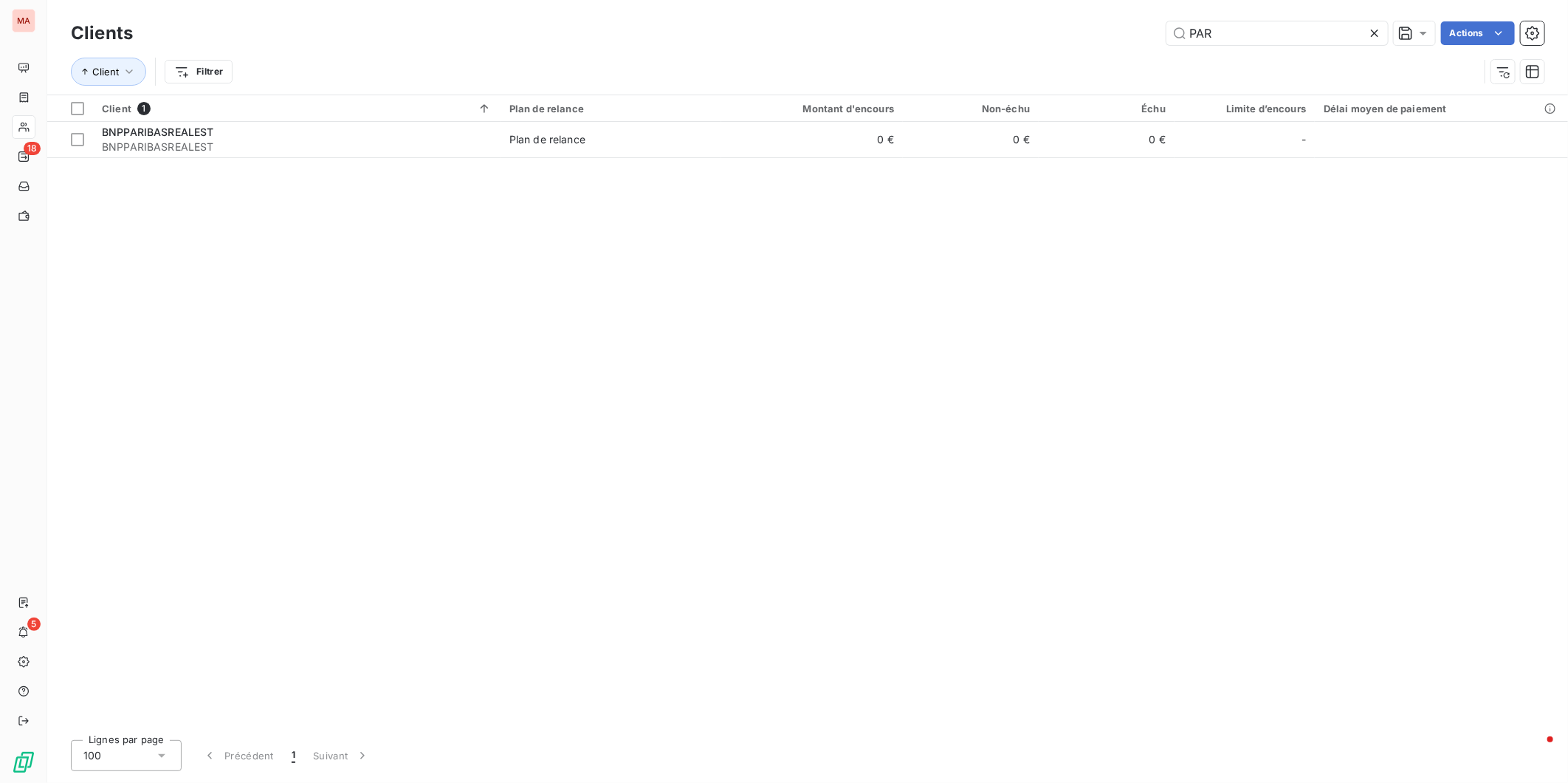
drag, startPoint x: 1273, startPoint y: 27, endPoint x: 1189, endPoint y: 33, distance: 84.2
click at [1189, 33] on div "PAR Actions" at bounding box center [848, 33] width 1394 height 24
type input "d"
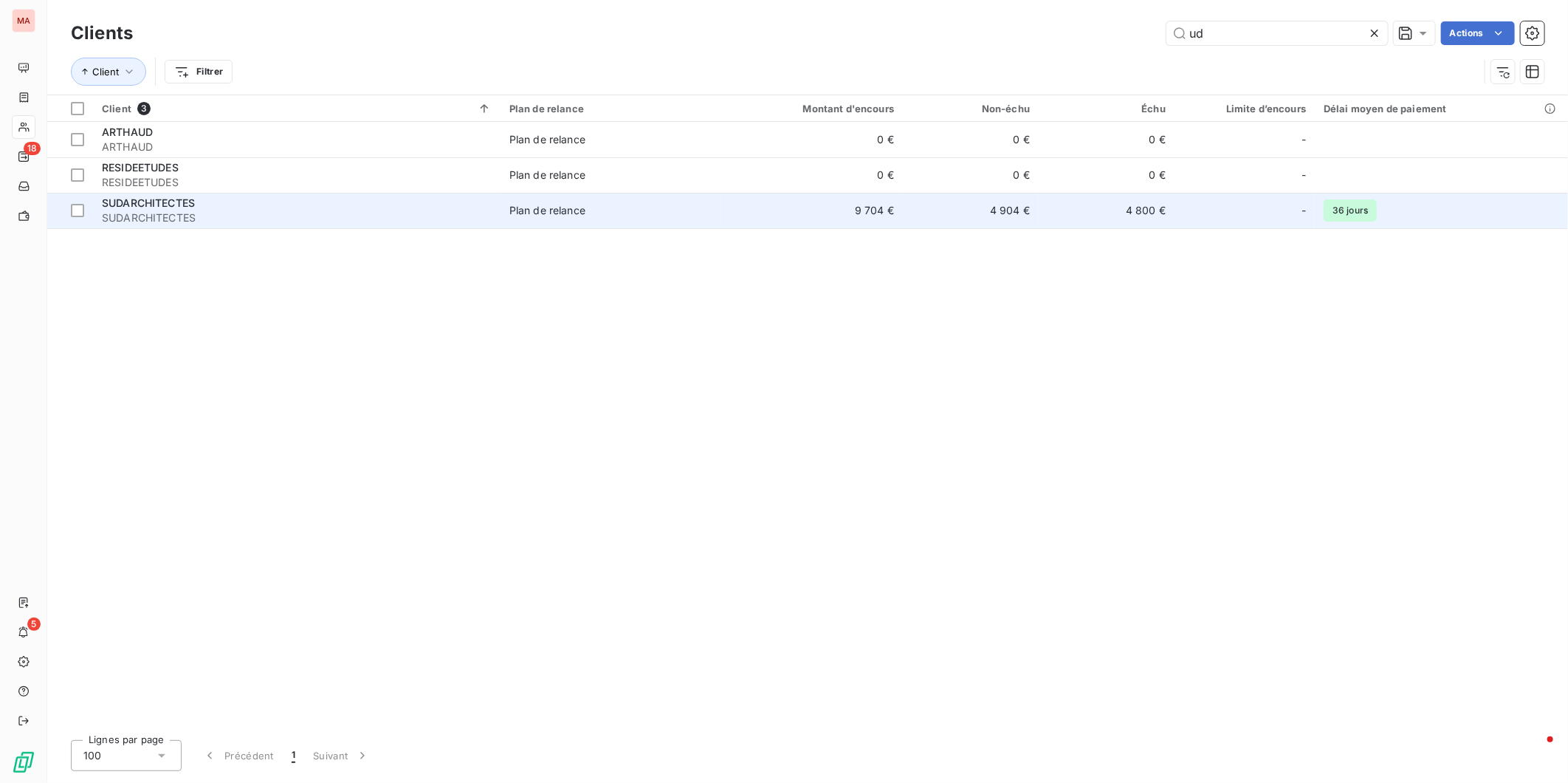
type input "ud"
click at [379, 211] on span "SUDARCHITECTES" at bounding box center [297, 218] width 390 height 15
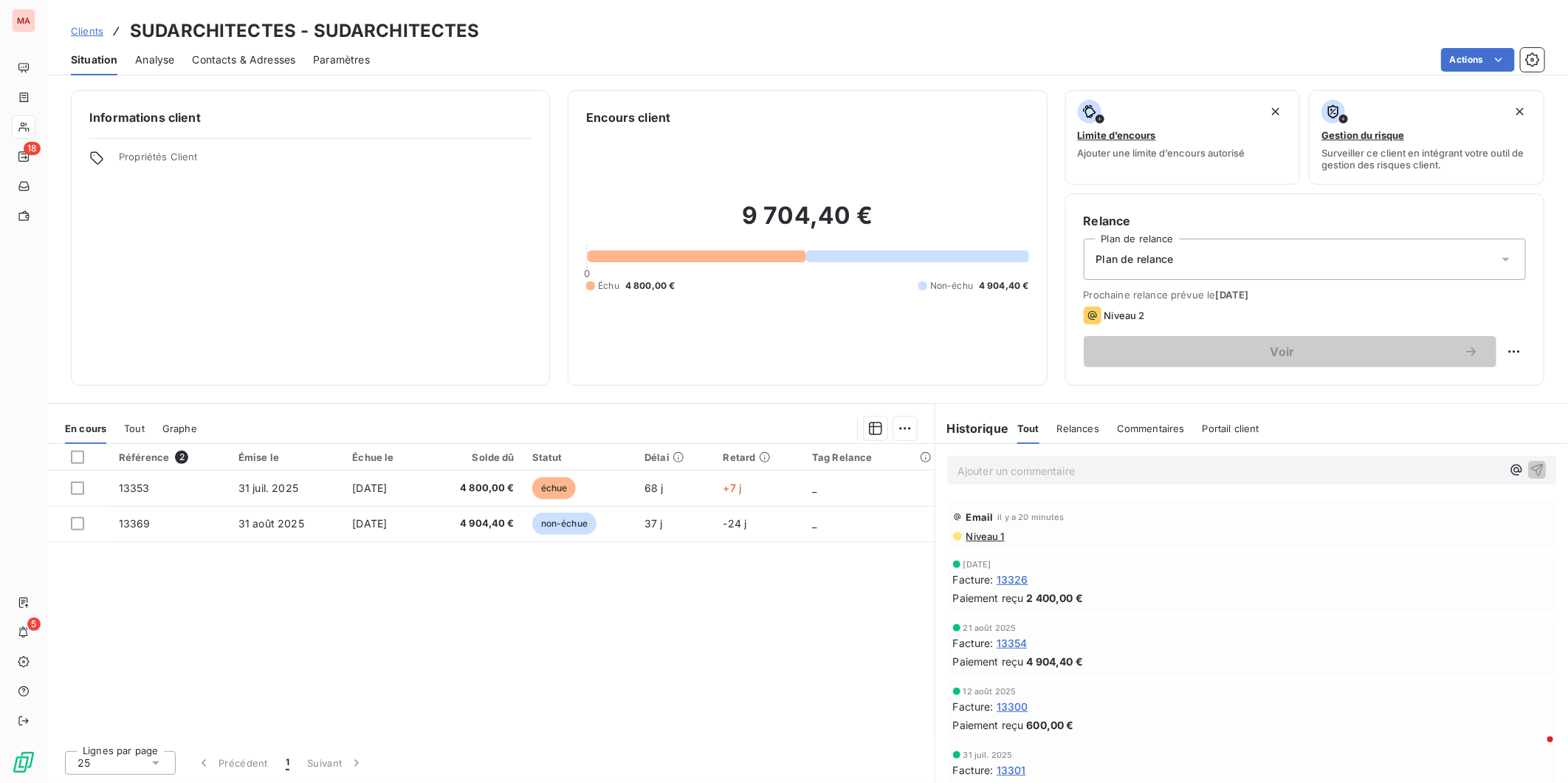
click at [227, 52] on span "Contacts & Adresses" at bounding box center [243, 59] width 103 height 15
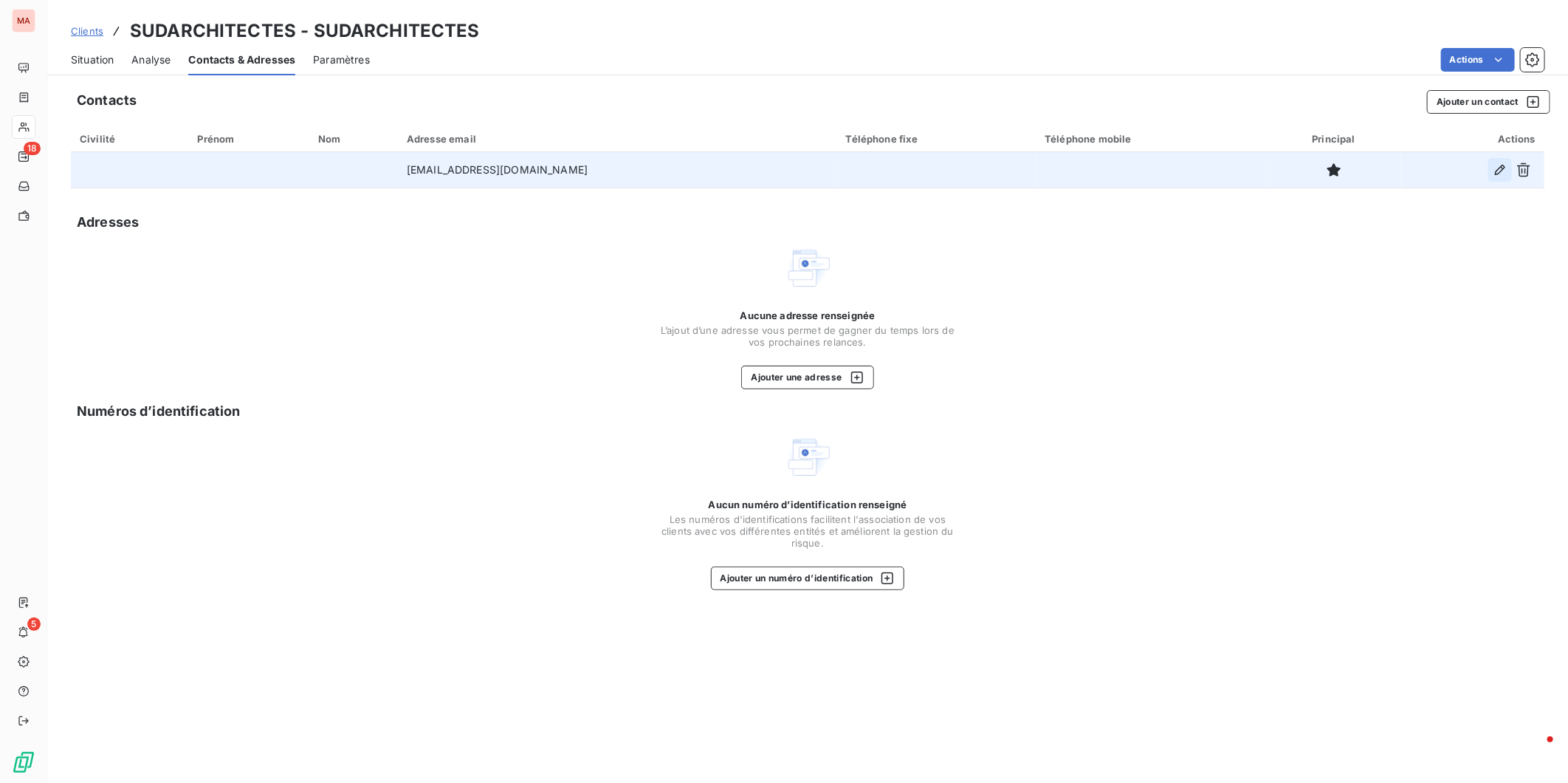
click at [1505, 162] on icon "button" at bounding box center [1500, 169] width 15 height 15
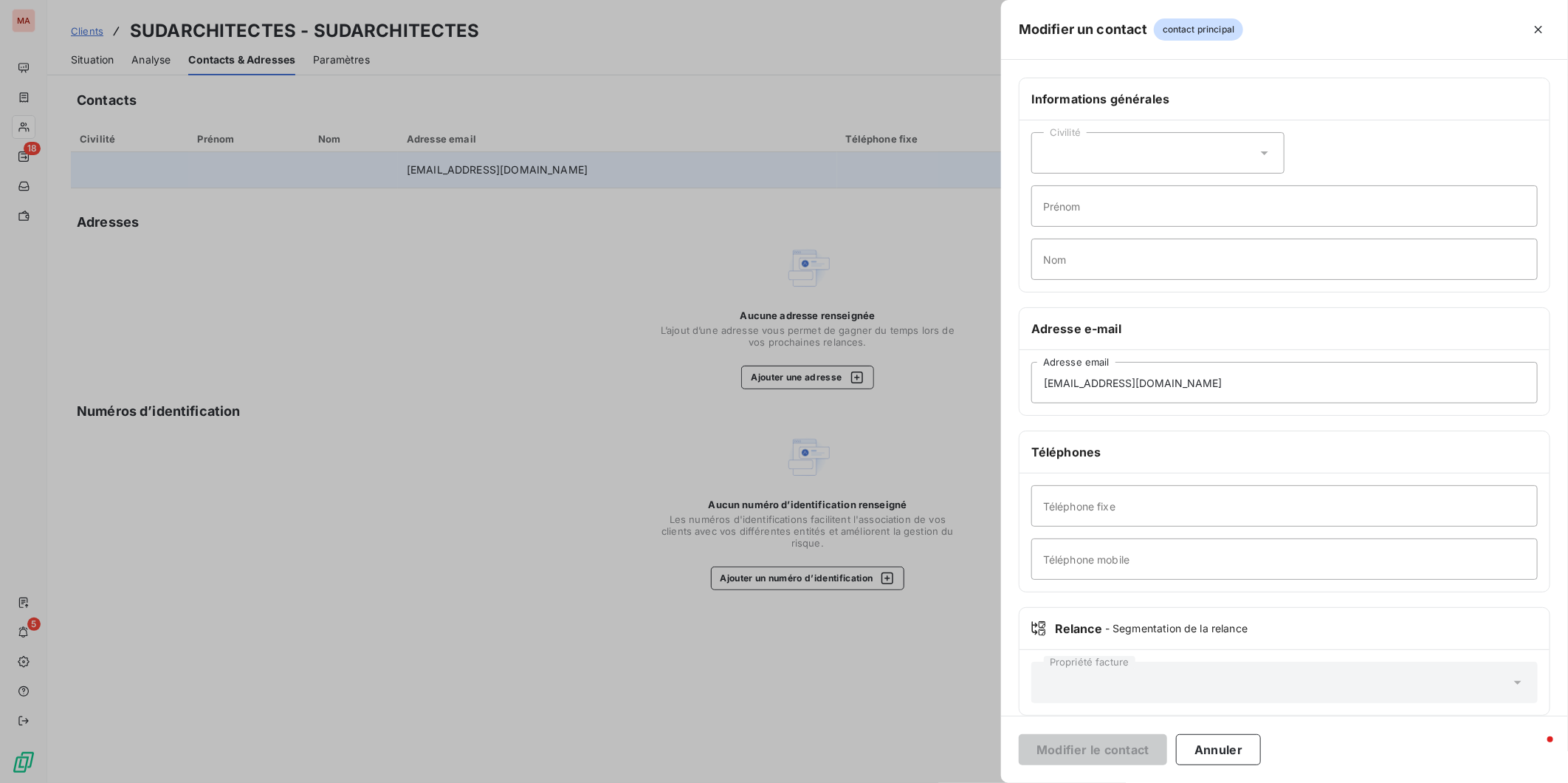
click at [1272, 145] on icon at bounding box center [1265, 153] width 15 height 15
click at [1242, 176] on li "Madame" at bounding box center [1157, 190] width 253 height 26
click at [1245, 185] on input "Prénom" at bounding box center [1284, 205] width 507 height 41
type input "Maud"
click at [1255, 239] on input "Nom" at bounding box center [1284, 259] width 507 height 41
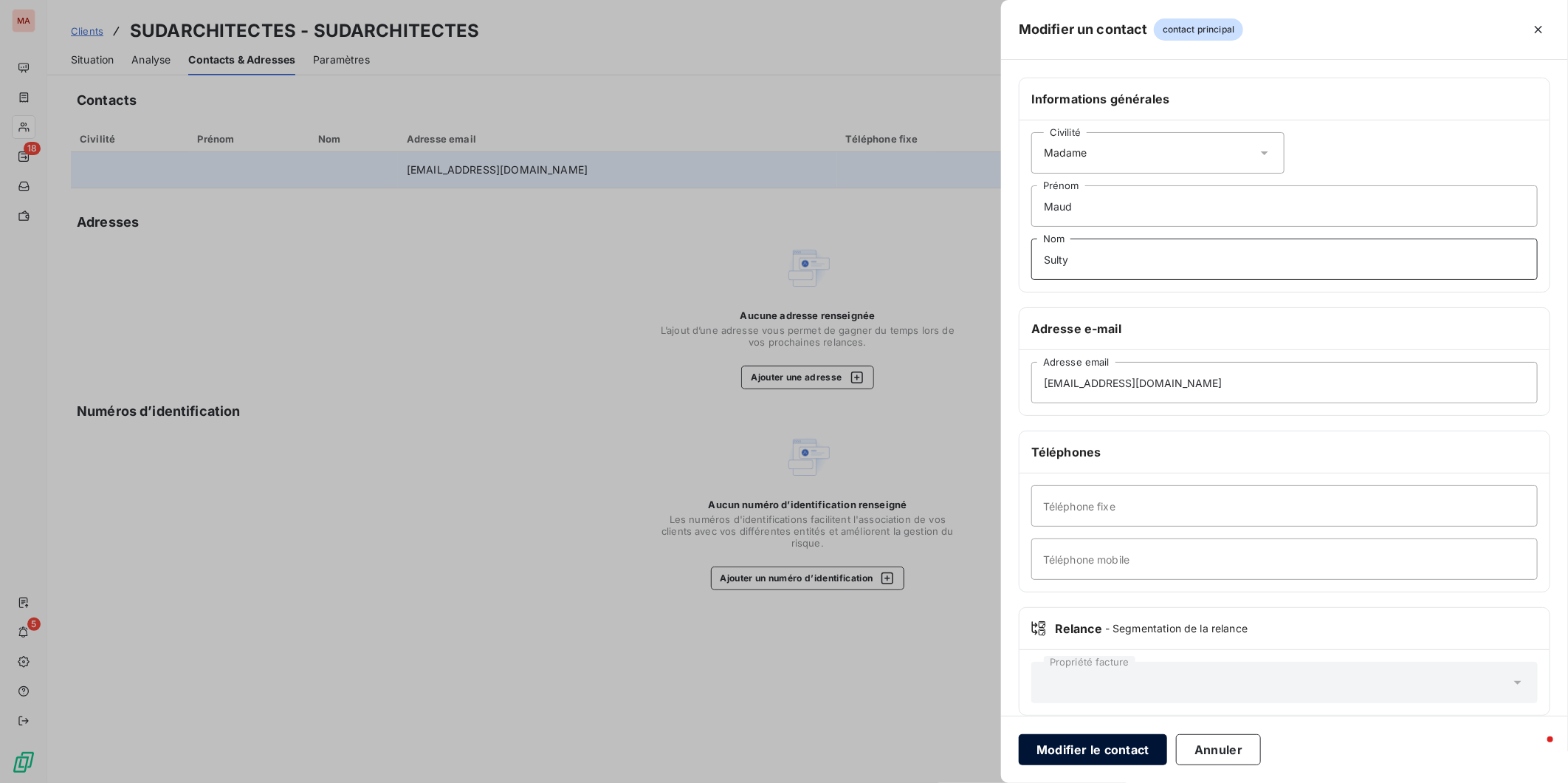
type input "Sulty"
click at [1167, 749] on button "Modifier le contact" at bounding box center [1093, 749] width 148 height 31
